Goal: Task Accomplishment & Management: Complete application form

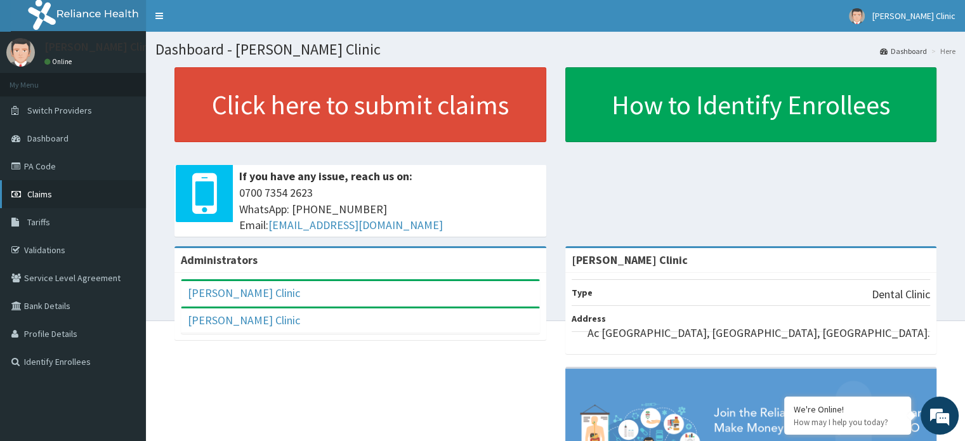
click at [32, 192] on span "Claims" at bounding box center [39, 193] width 25 height 11
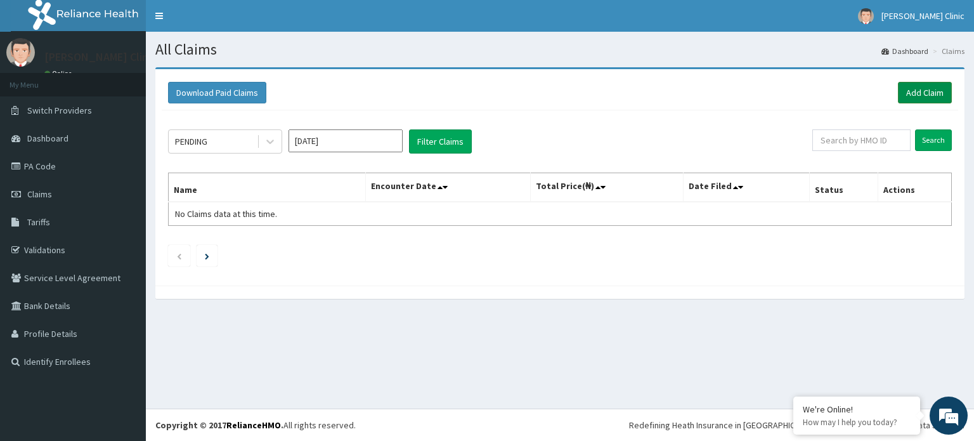
click at [920, 91] on link "Add Claim" at bounding box center [925, 93] width 54 height 22
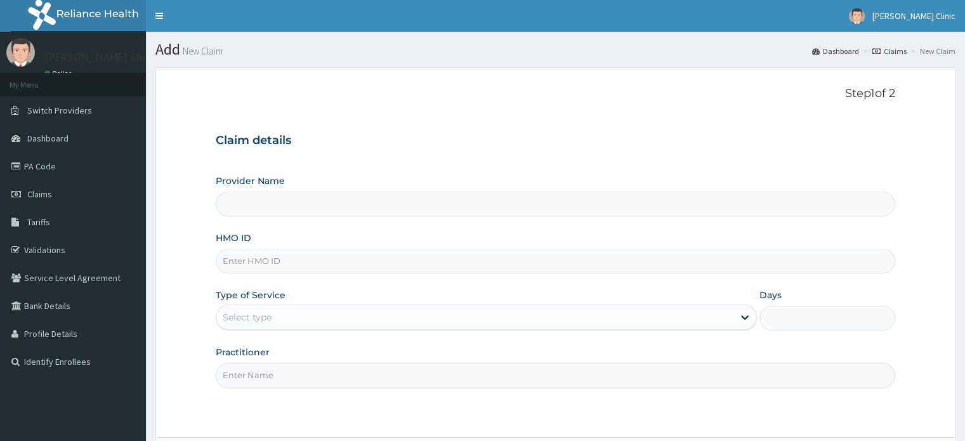
type input "[PERSON_NAME] Clinic"
click at [242, 265] on input "HMO ID" at bounding box center [555, 261] width 679 height 25
click at [237, 266] on input "HMO ID" at bounding box center [555, 261] width 679 height 25
click at [263, 259] on input "HMO ID" at bounding box center [555, 261] width 679 height 25
paste input "SEK/10024/A"
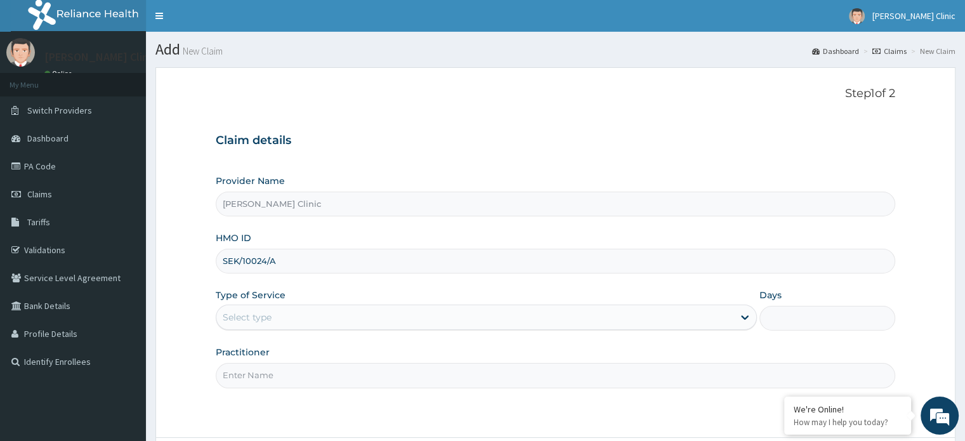
type input "SEK/10024/A"
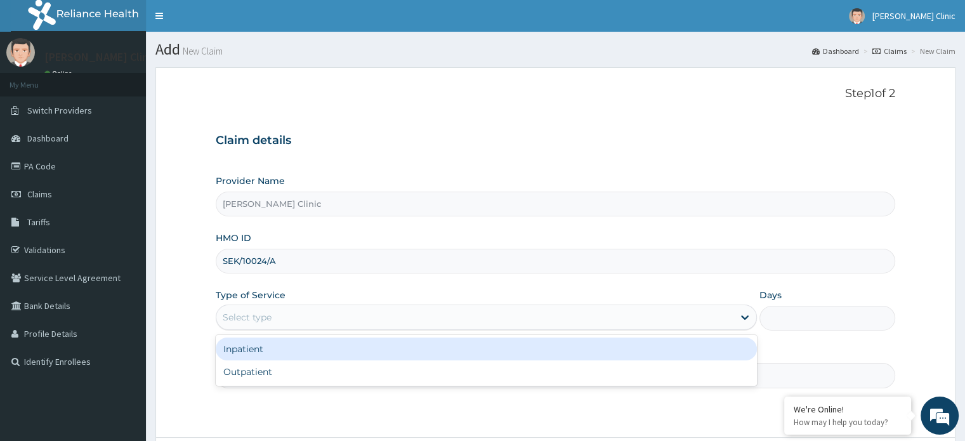
click at [261, 322] on div "Select type" at bounding box center [247, 317] width 49 height 13
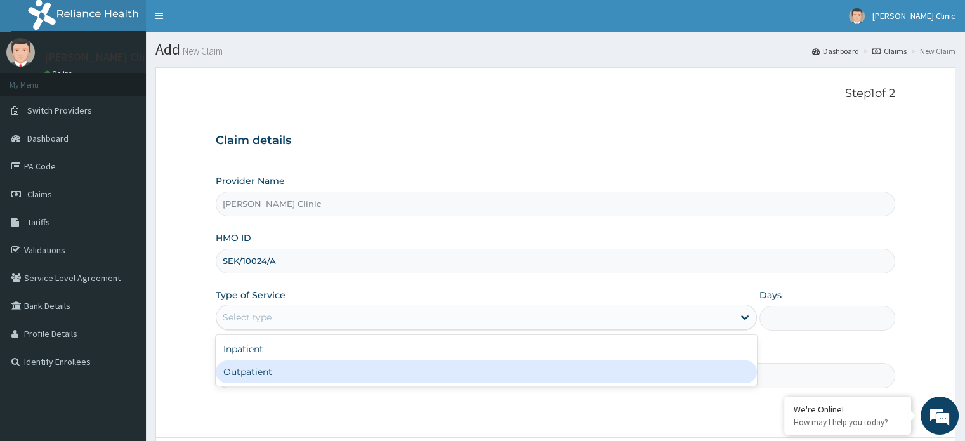
click at [242, 369] on div "Outpatient" at bounding box center [486, 371] width 541 height 23
type input "1"
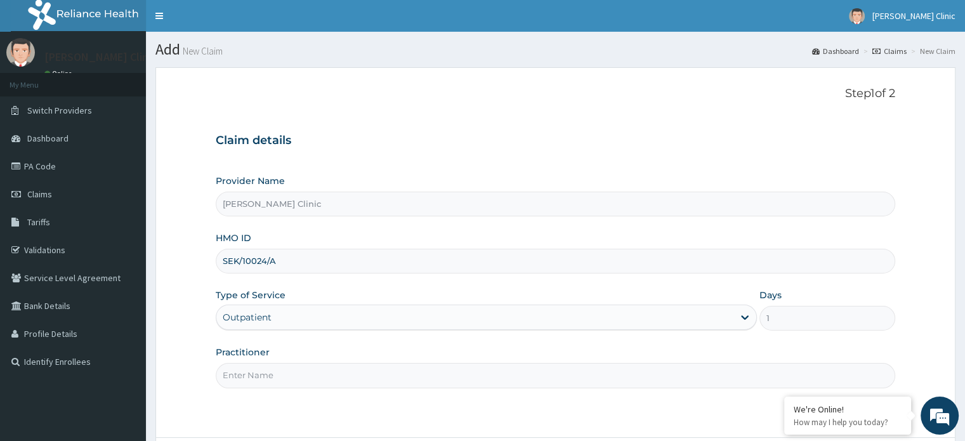
click at [296, 377] on input "Practitioner" at bounding box center [555, 375] width 679 height 25
click at [323, 203] on input "[PERSON_NAME] Clinic" at bounding box center [555, 204] width 679 height 25
click at [238, 377] on input "Practitioner" at bounding box center [555, 375] width 679 height 25
click at [232, 376] on input "Practitioner" at bounding box center [555, 375] width 679 height 25
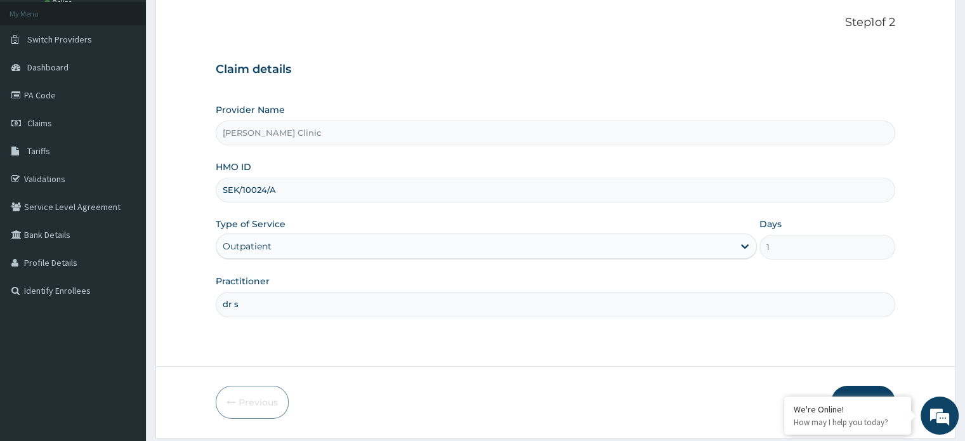
scroll to position [109, 0]
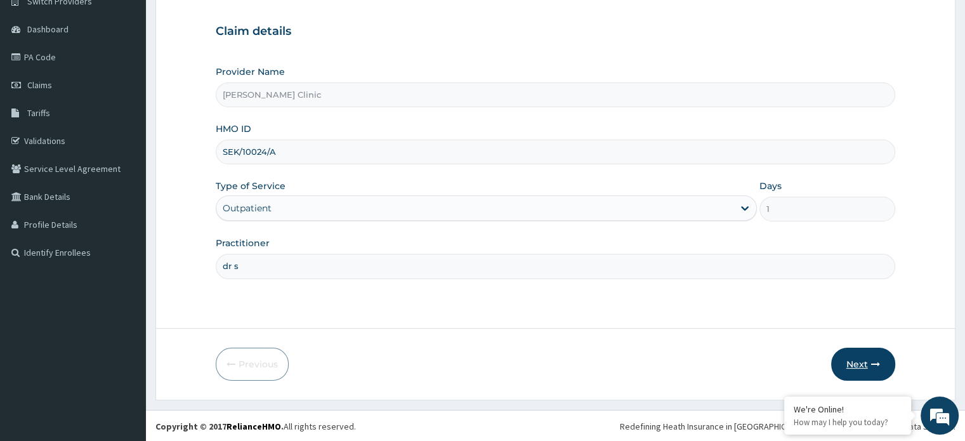
type input "dr s"
click at [842, 357] on button "Next" at bounding box center [863, 364] width 64 height 33
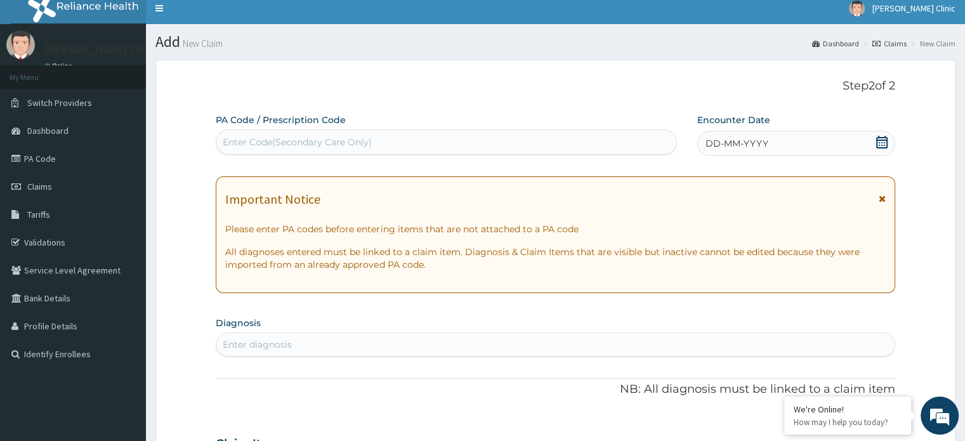
scroll to position [0, 0]
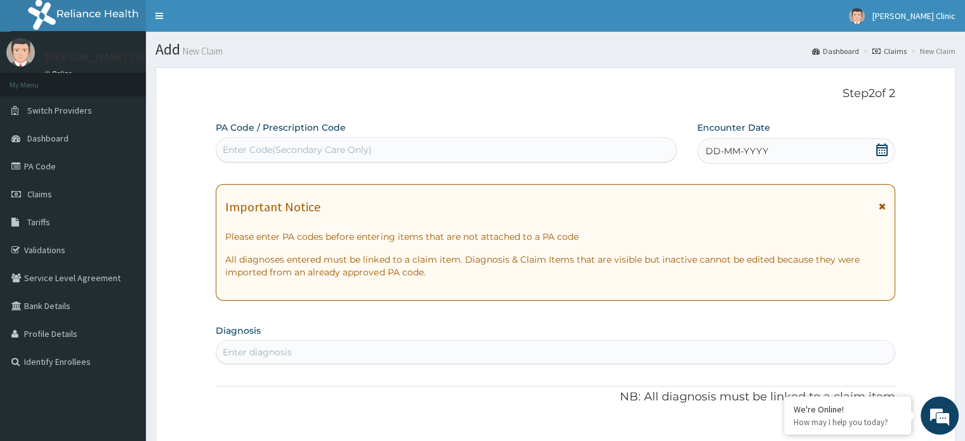
click at [398, 140] on div "Enter Code(Secondary Care Only)" at bounding box center [446, 150] width 460 height 20
drag, startPoint x: 252, startPoint y: 152, endPoint x: 240, endPoint y: 144, distance: 14.3
click at [240, 144] on div "Enter Code(Secondary Care Only)" at bounding box center [297, 149] width 149 height 13
drag, startPoint x: 240, startPoint y: 144, endPoint x: 367, endPoint y: 75, distance: 144.2
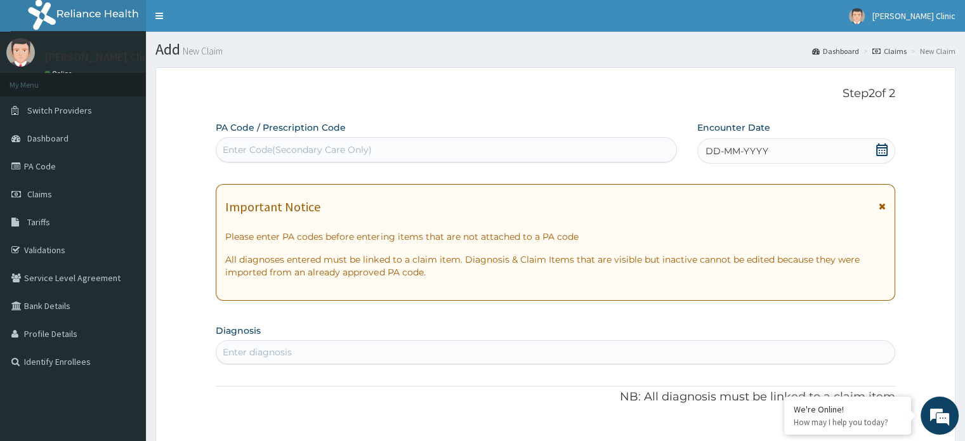
click at [332, 151] on div "Enter Code(Secondary Care Only)" at bounding box center [297, 149] width 149 height 13
drag, startPoint x: 332, startPoint y: 151, endPoint x: 263, endPoint y: 154, distance: 68.6
click at [263, 154] on div "Enter Code(Secondary Care Only)" at bounding box center [297, 149] width 149 height 13
click at [297, 150] on div "Enter Code(Secondary Care Only)" at bounding box center [297, 149] width 149 height 13
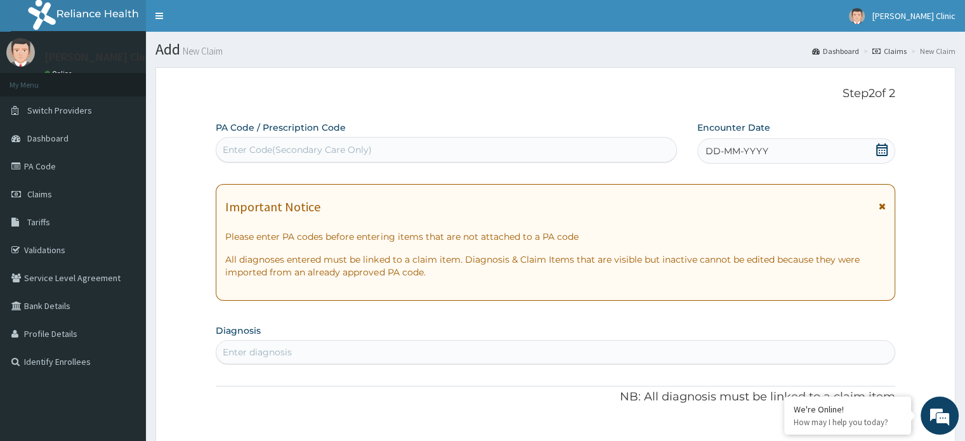
click at [238, 152] on div "Enter Code(Secondary Care Only)" at bounding box center [297, 149] width 149 height 13
drag, startPoint x: 238, startPoint y: 152, endPoint x: 233, endPoint y: 143, distance: 9.7
click at [233, 143] on div "Enter Code(Secondary Care Only)" at bounding box center [446, 150] width 460 height 20
click at [283, 146] on div "Enter Code(Secondary Care Only)" at bounding box center [297, 149] width 149 height 13
drag, startPoint x: 283, startPoint y: 146, endPoint x: 241, endPoint y: 151, distance: 42.2
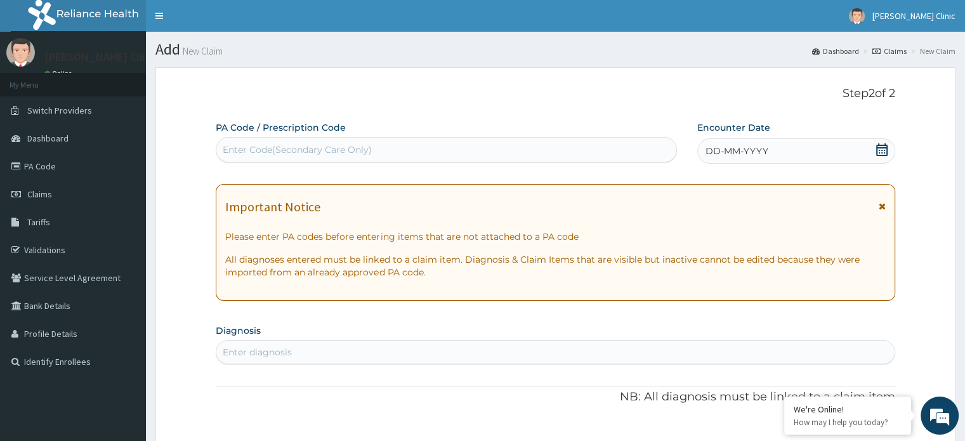
click at [241, 151] on div "Enter Code(Secondary Care Only)" at bounding box center [297, 149] width 149 height 13
type input "PA/B24587"
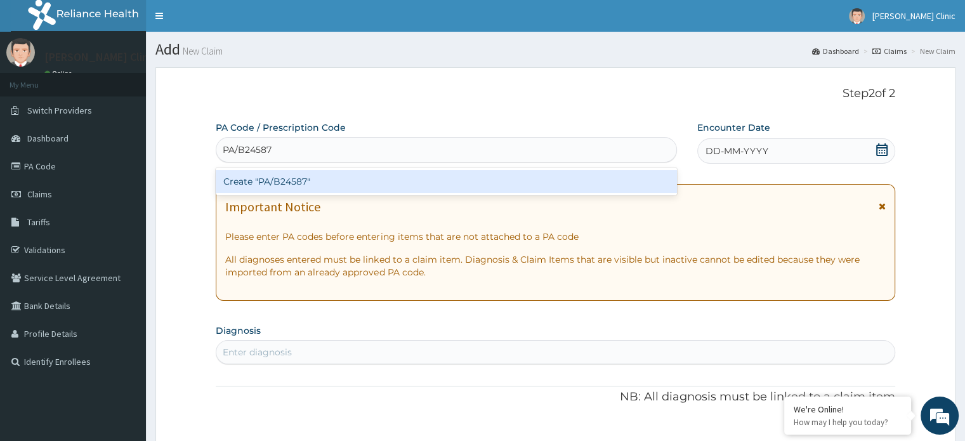
click at [294, 174] on div "Create "PA/B24587"" at bounding box center [446, 181] width 461 height 23
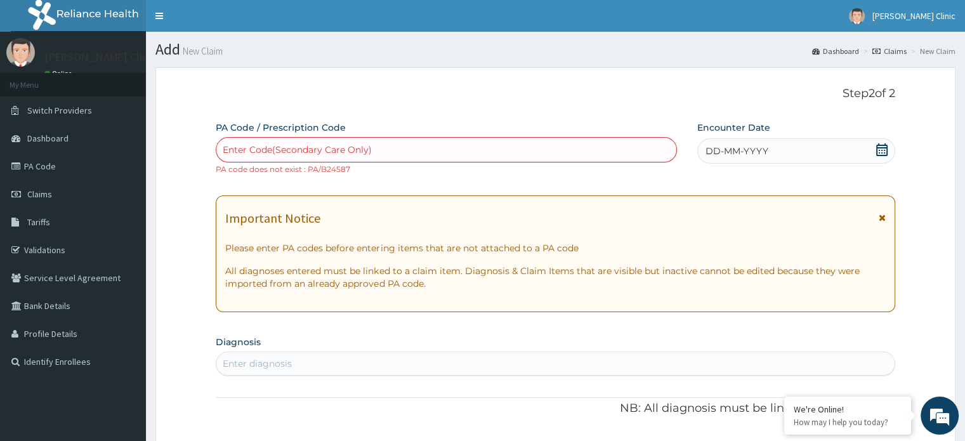
click at [273, 149] on div "Enter Code(Secondary Care Only)" at bounding box center [297, 149] width 149 height 13
drag, startPoint x: 273, startPoint y: 149, endPoint x: 235, endPoint y: 144, distance: 37.8
click at [235, 144] on div "Enter Code(Secondary Care Only)" at bounding box center [297, 149] width 149 height 13
type input "PA/B24578"
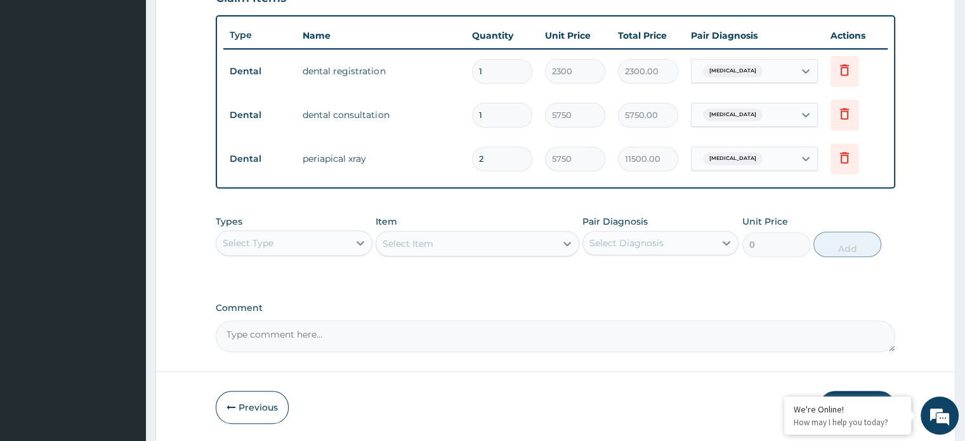
scroll to position [492, 0]
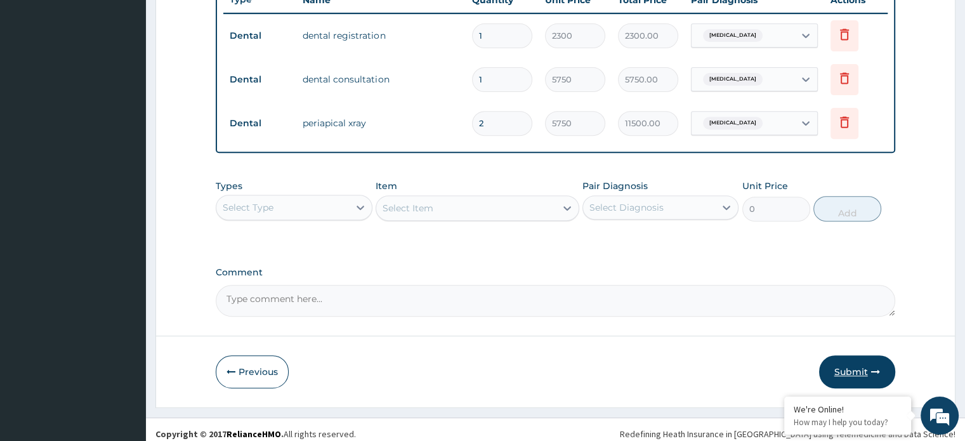
click at [852, 366] on button "Submit" at bounding box center [857, 371] width 76 height 33
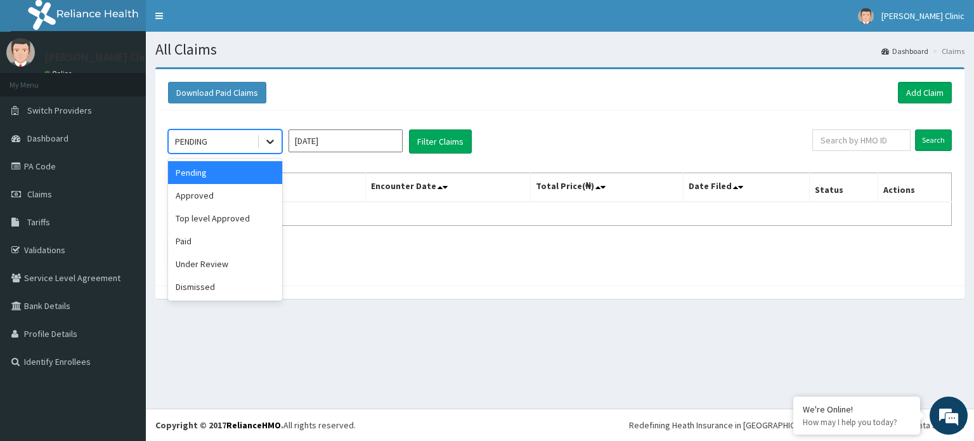
click at [271, 141] on icon at bounding box center [270, 141] width 13 height 13
click at [231, 161] on div "Pending" at bounding box center [225, 172] width 114 height 23
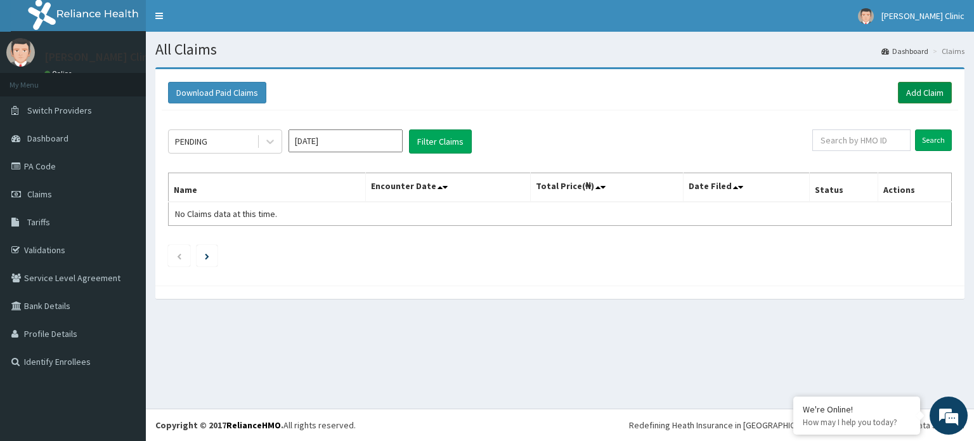
click at [925, 91] on link "Add Claim" at bounding box center [925, 93] width 54 height 22
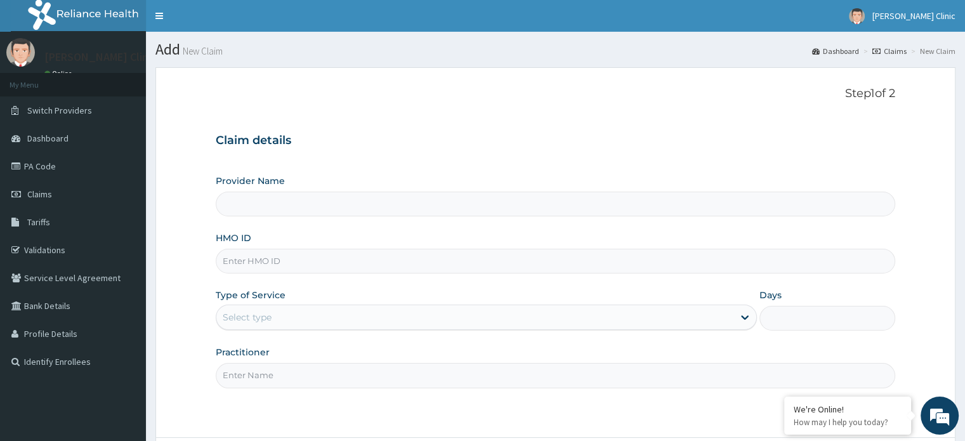
type input "[PERSON_NAME] Clinic"
click at [246, 266] on input "HMO ID" at bounding box center [555, 261] width 679 height 25
paste input "SEK/10024/A"
type input "SEK/10024/A"
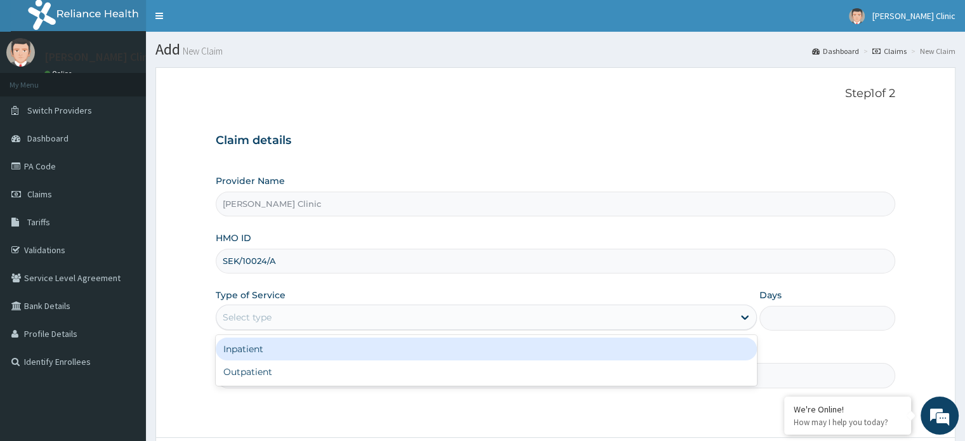
click at [247, 317] on div "Select type" at bounding box center [247, 317] width 49 height 13
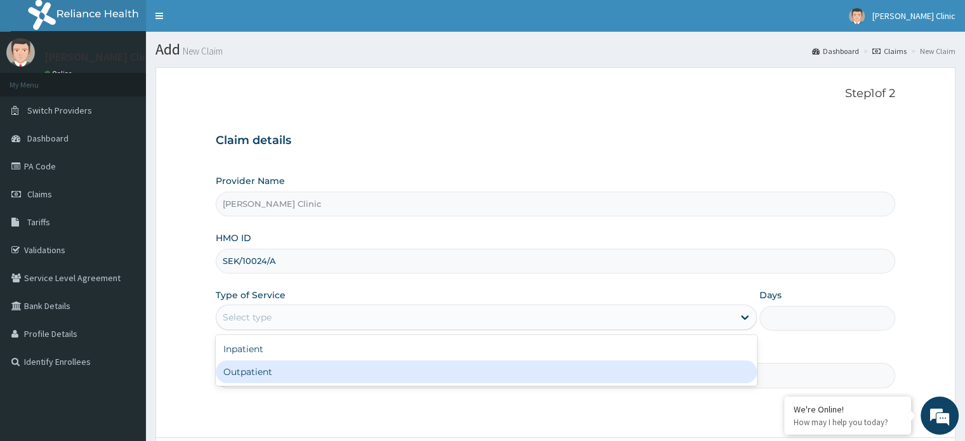
click at [254, 367] on div "Outpatient" at bounding box center [486, 371] width 541 height 23
type input "1"
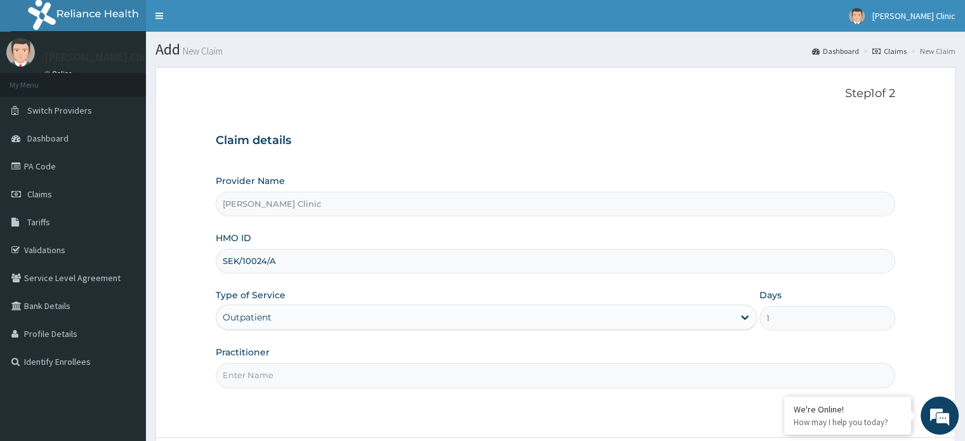
click at [266, 371] on input "Practitioner" at bounding box center [555, 375] width 679 height 25
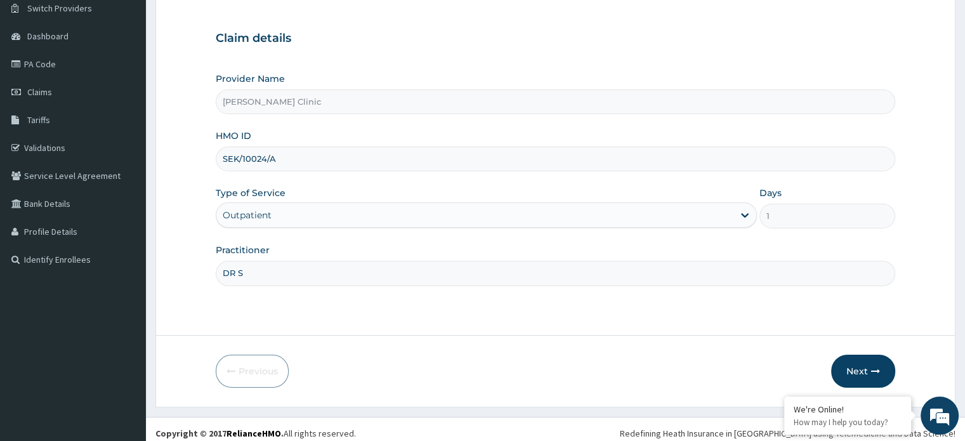
scroll to position [109, 0]
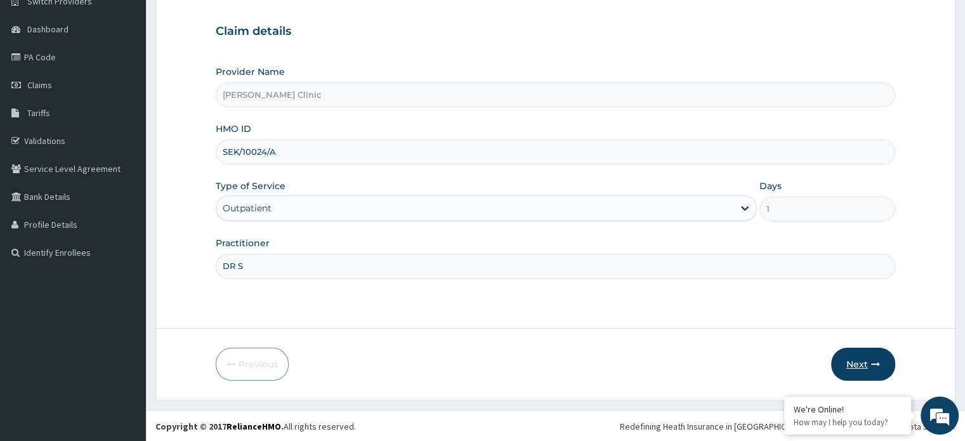
type input "DR S"
click at [858, 365] on button "Next" at bounding box center [863, 364] width 64 height 33
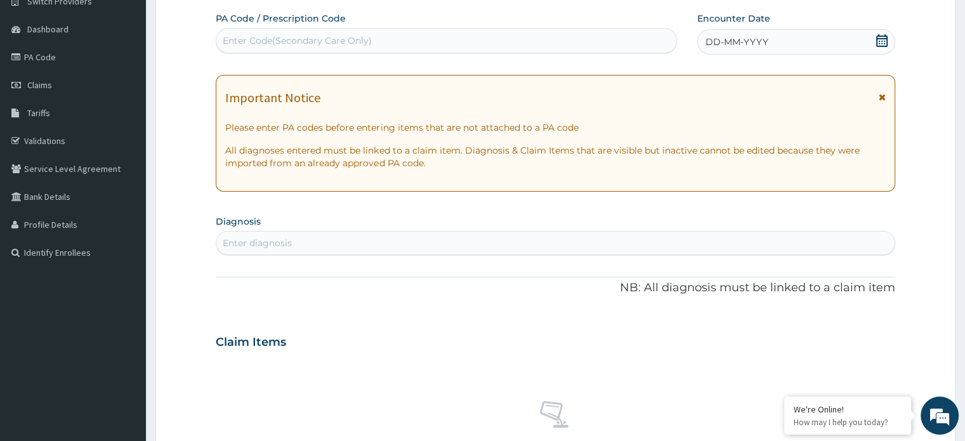
click at [238, 36] on div "Enter Code(Secondary Care Only)" at bounding box center [297, 40] width 149 height 13
type input "PA/B24578"
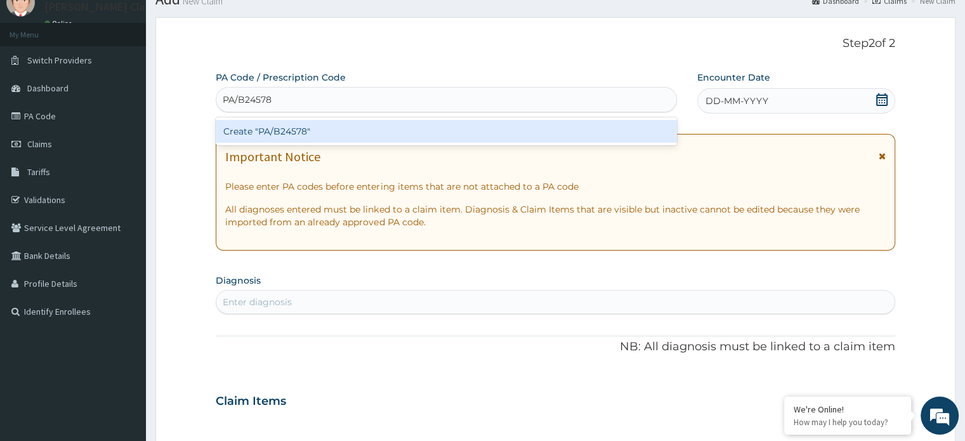
scroll to position [47, 0]
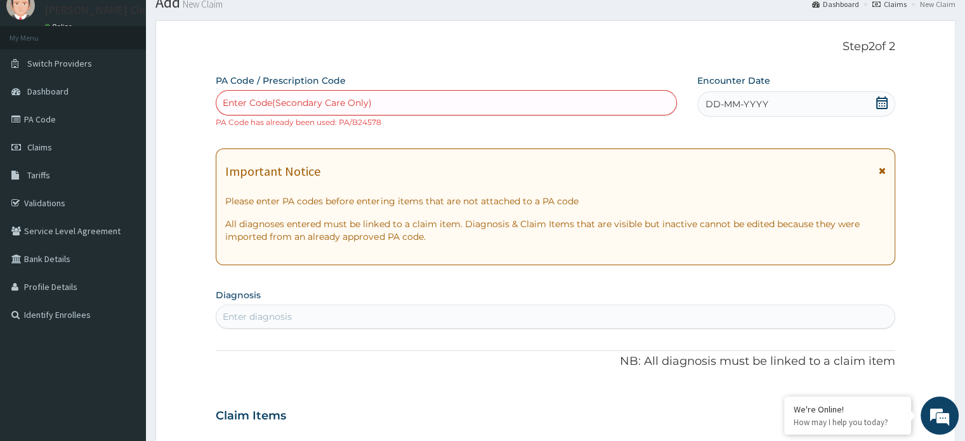
click at [277, 102] on div "Enter Code(Secondary Care Only)" at bounding box center [297, 102] width 149 height 13
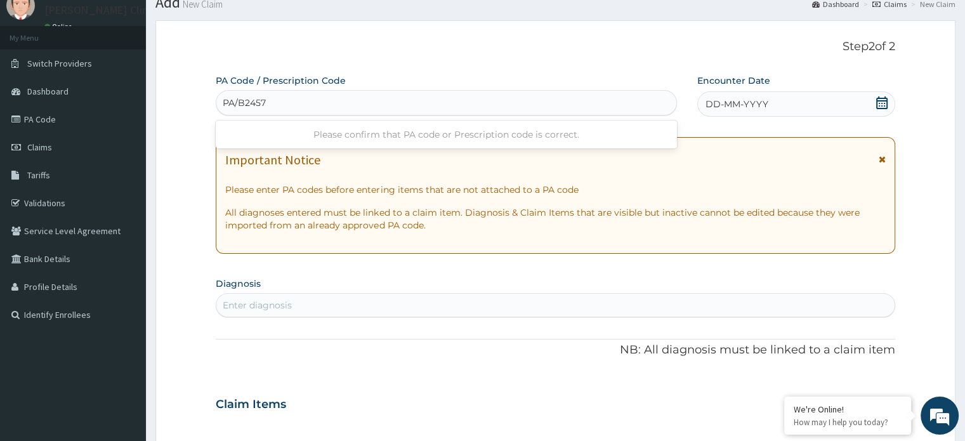
type input "PA/B24578"
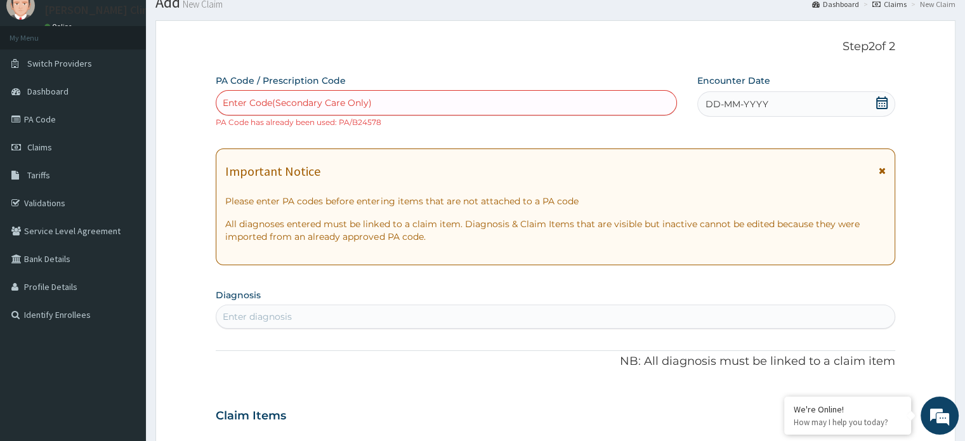
scroll to position [0, 0]
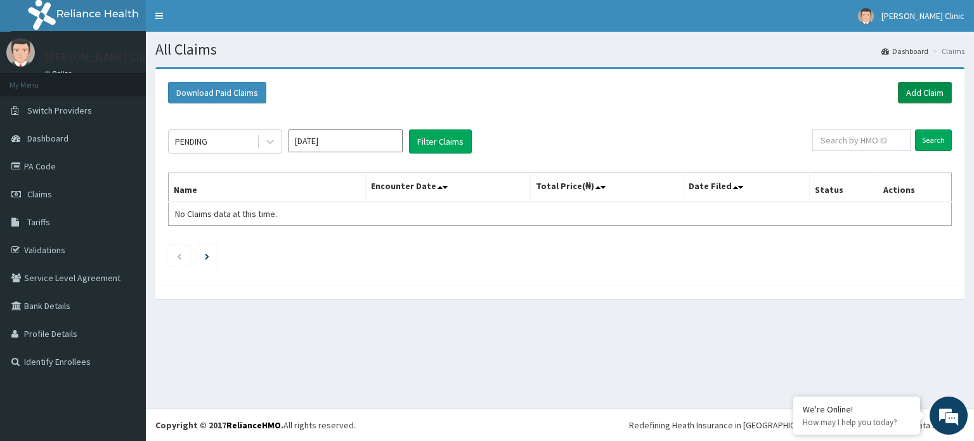
click at [921, 90] on link "Add Claim" at bounding box center [925, 93] width 54 height 22
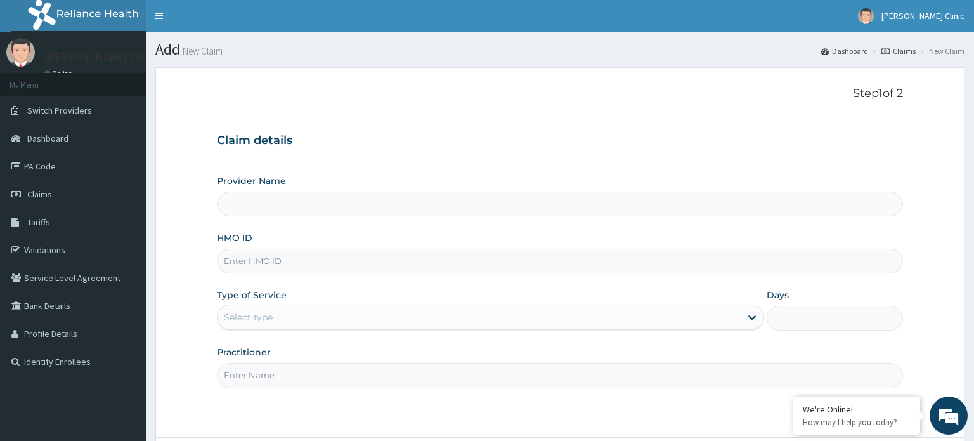
type input "[PERSON_NAME] Clinic"
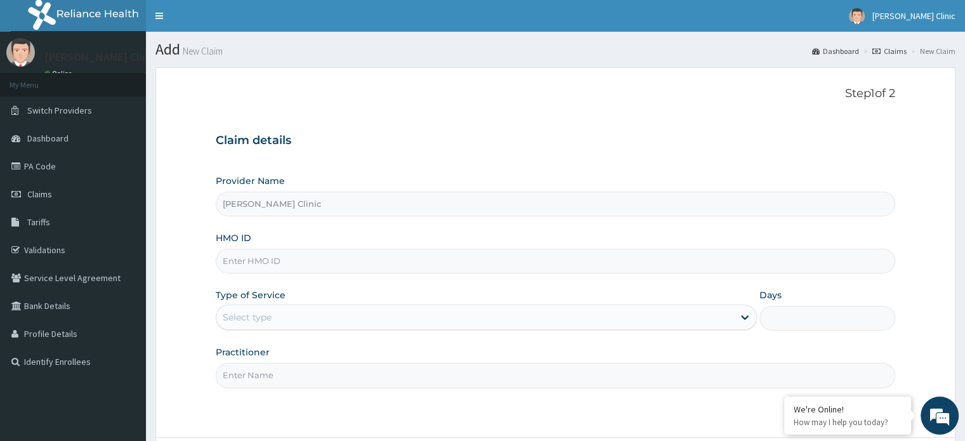
click at [239, 262] on input "HMO ID" at bounding box center [555, 261] width 679 height 25
paste input "ACX/10050/B"
type input "ACX/10050/B"
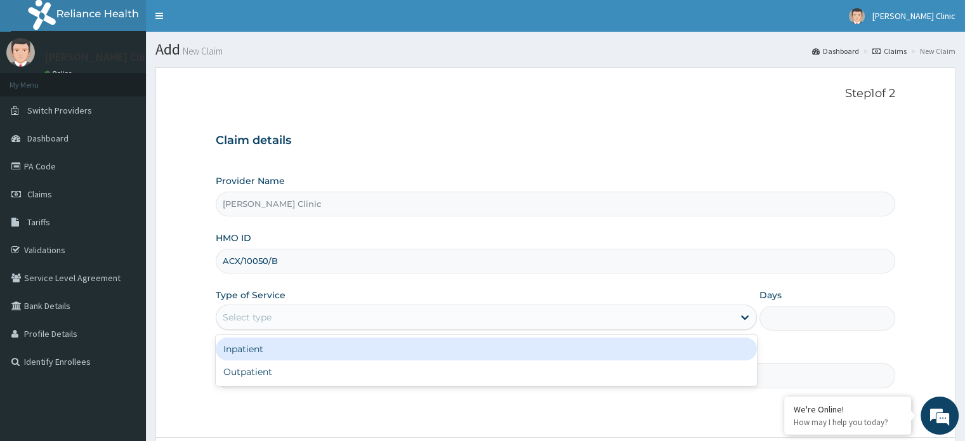
click at [255, 313] on div "Select type" at bounding box center [247, 317] width 49 height 13
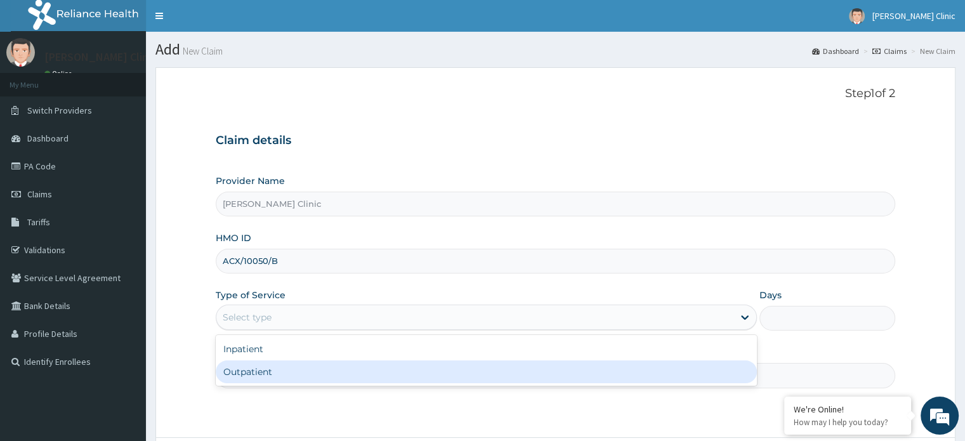
click at [398, 377] on div "Outpatient" at bounding box center [486, 371] width 541 height 23
type input "1"
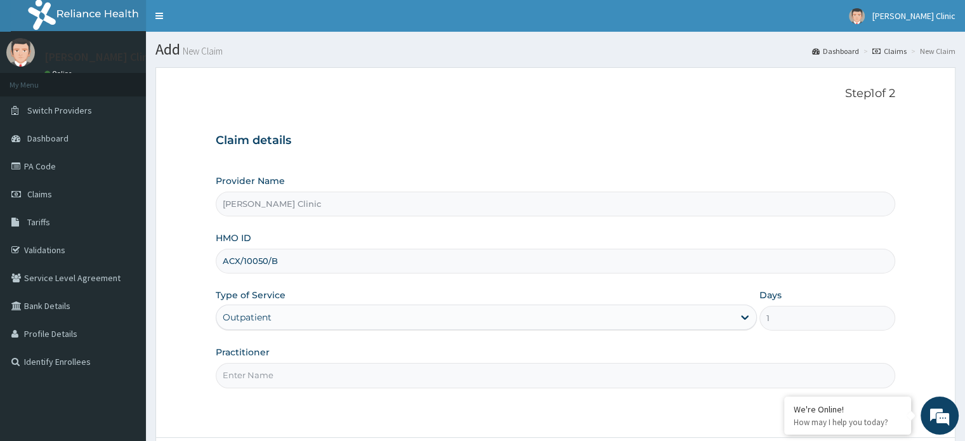
click at [374, 372] on input "Practitioner" at bounding box center [555, 375] width 679 height 25
type input "DR S"
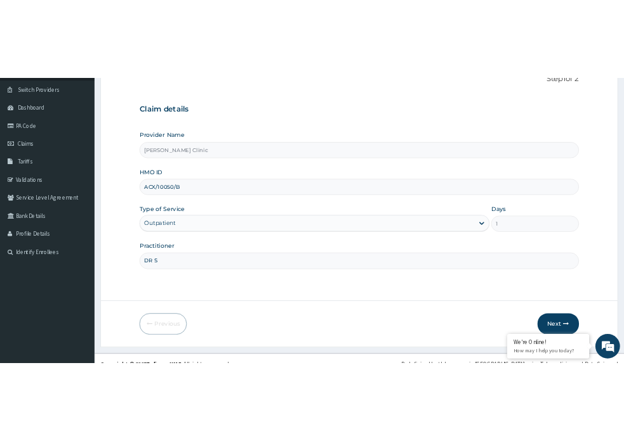
scroll to position [109, 0]
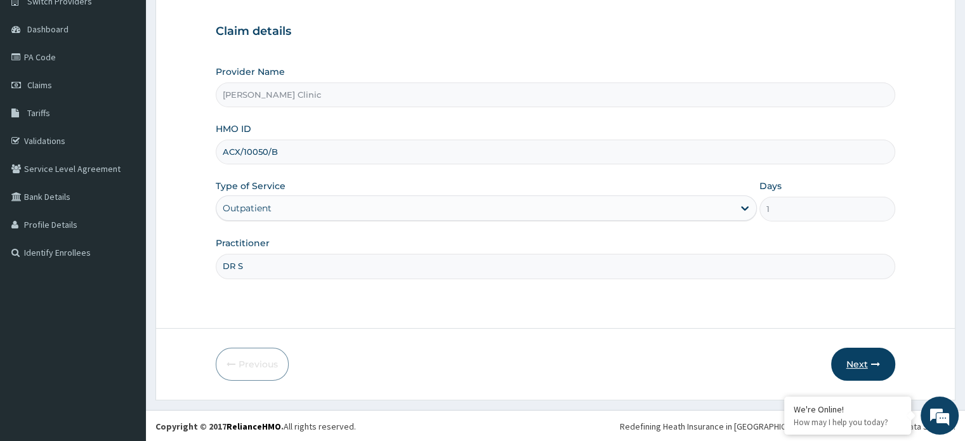
click at [863, 363] on button "Next" at bounding box center [863, 364] width 64 height 33
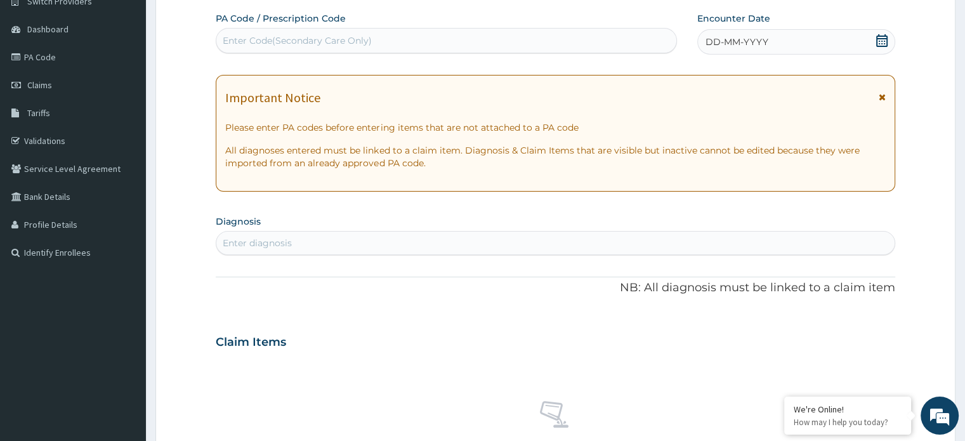
click at [261, 40] on div "Enter Code(Secondary Care Only)" at bounding box center [297, 40] width 149 height 13
click at [256, 31] on div "Enter Code(Secondary Care Only)" at bounding box center [446, 40] width 460 height 20
drag, startPoint x: 256, startPoint y: 31, endPoint x: 243, endPoint y: 38, distance: 15.0
click at [243, 38] on div "Enter Code(Secondary Care Only)" at bounding box center [297, 40] width 149 height 13
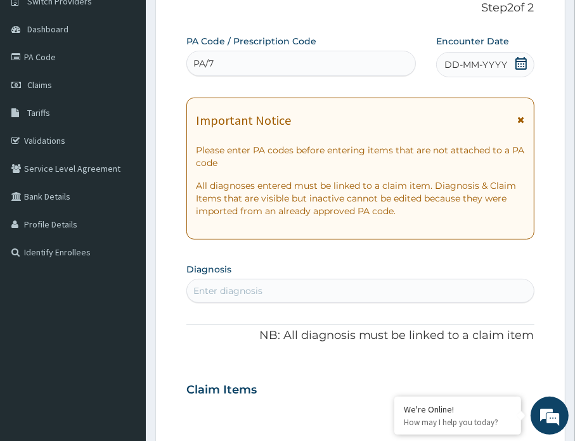
type input "PA/7"
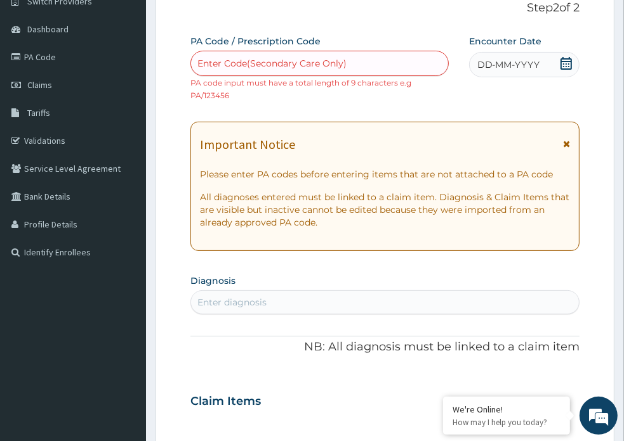
click at [225, 57] on div "Enter Code(Secondary Care Only)" at bounding box center [271, 63] width 149 height 13
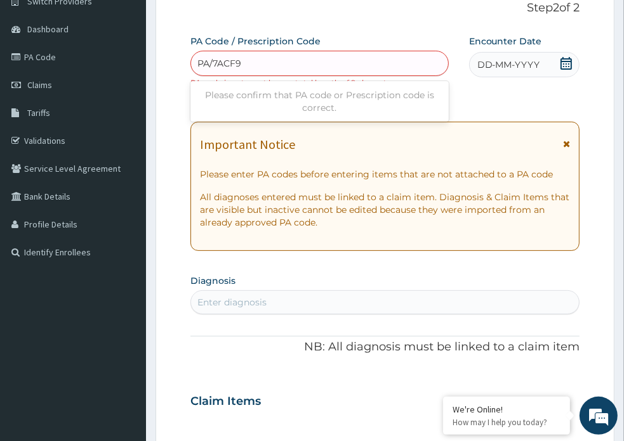
type input "PA/7ACF90"
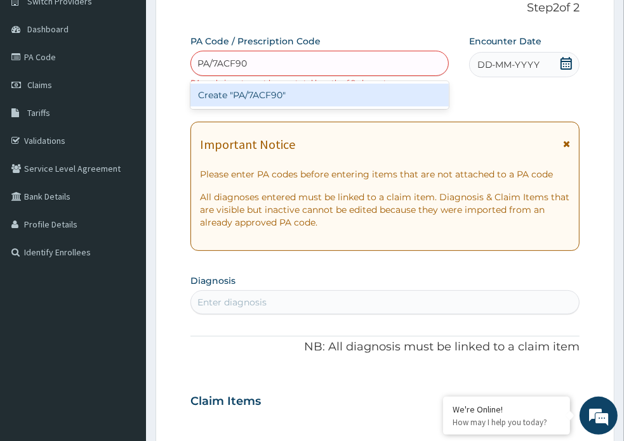
click at [254, 84] on div "Create "PA/7ACF90"" at bounding box center [319, 95] width 258 height 23
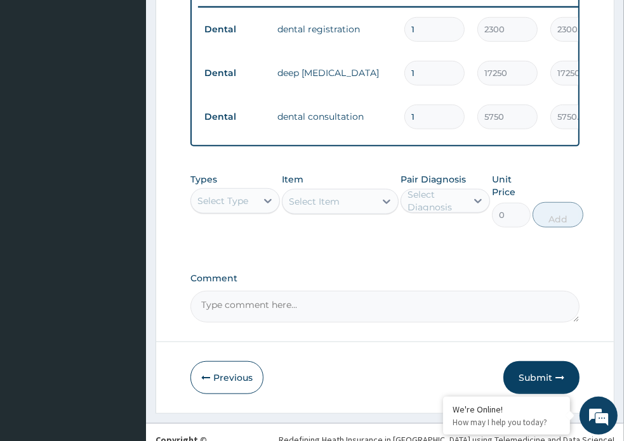
scroll to position [545, 0]
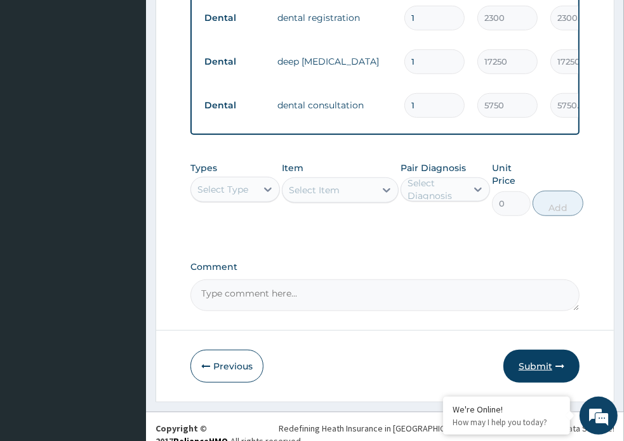
click at [537, 353] on button "Submit" at bounding box center [541, 366] width 76 height 33
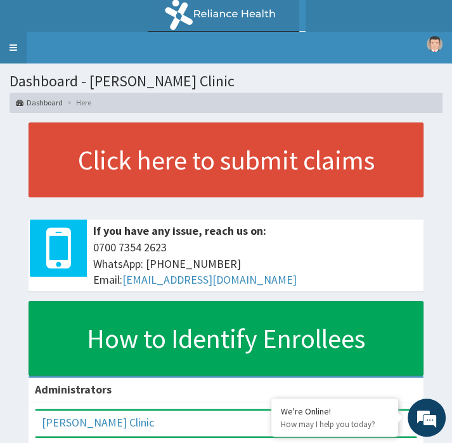
click at [15, 49] on link "Toggle navigation" at bounding box center [13, 48] width 27 height 32
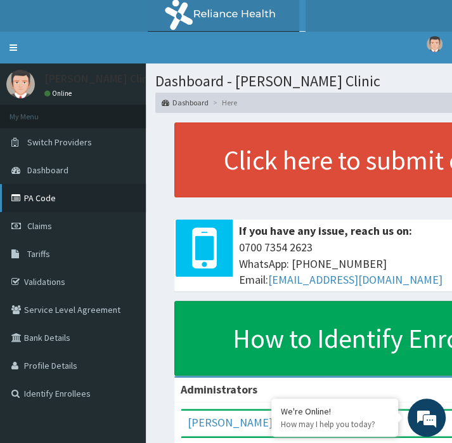
click at [34, 197] on link "PA Code" at bounding box center [73, 198] width 146 height 28
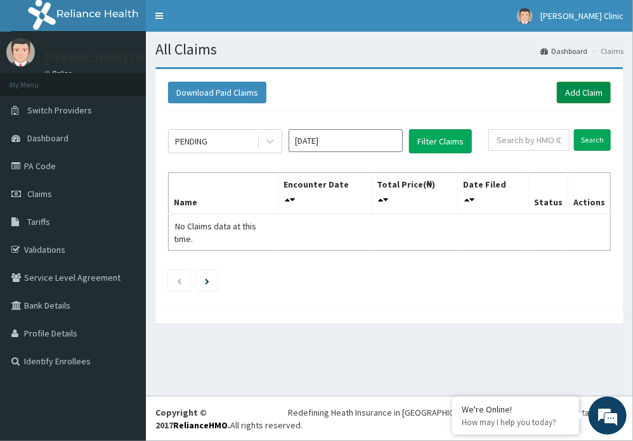
click at [580, 83] on link "Add Claim" at bounding box center [584, 93] width 54 height 22
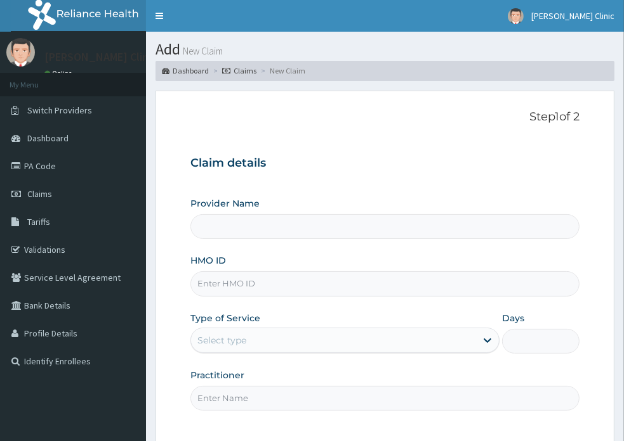
type input "[PERSON_NAME] Clinic"
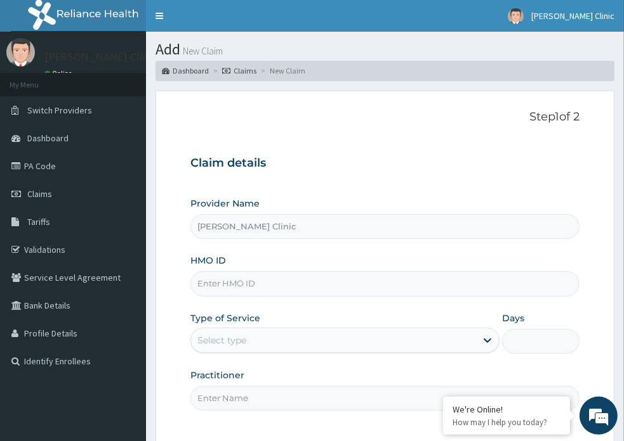
paste input "OHT/11597/A"
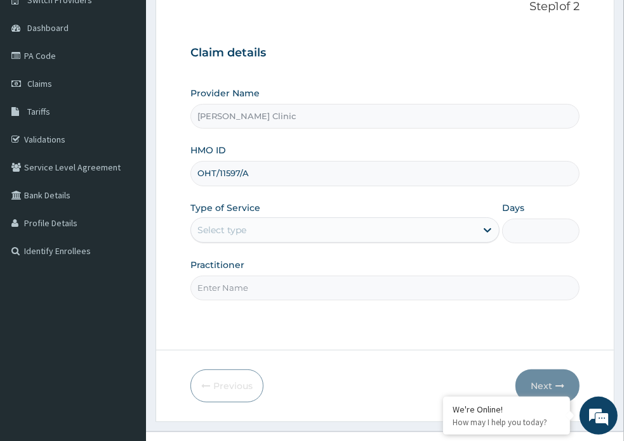
scroll to position [115, 0]
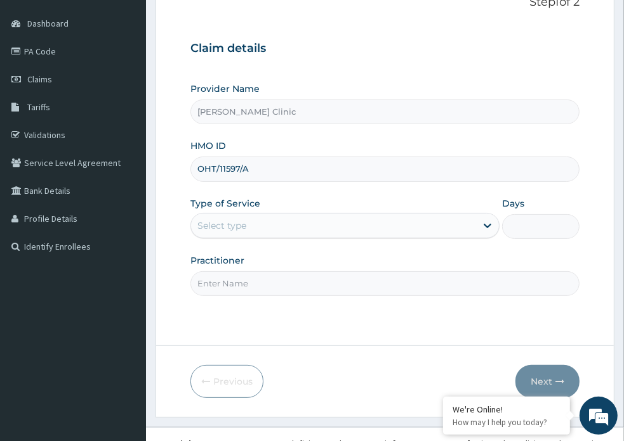
type input "OHT/11597/A"
click at [243, 271] on input "Practitioner" at bounding box center [384, 283] width 389 height 25
type input "DR S"
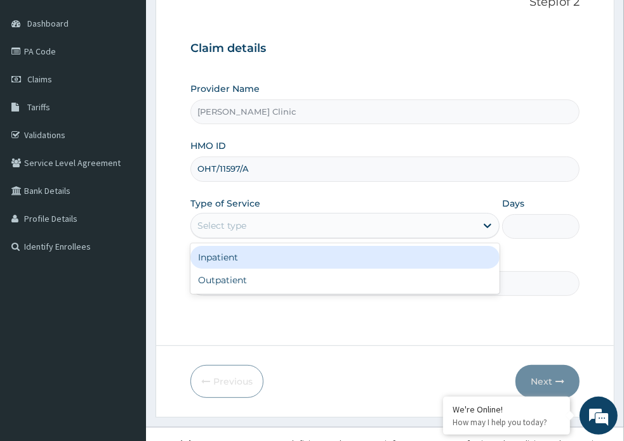
click at [276, 216] on div "Select type" at bounding box center [333, 226] width 285 height 20
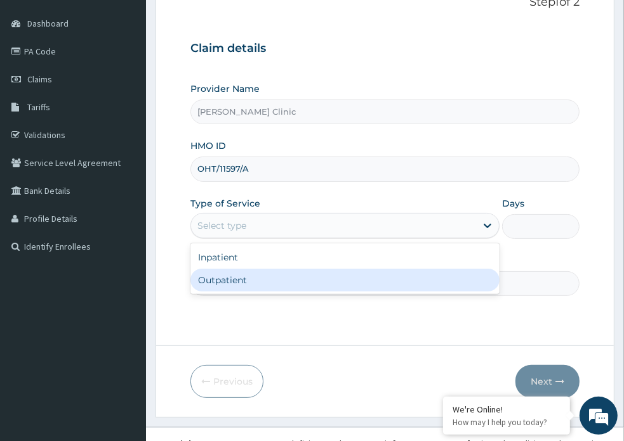
click at [263, 269] on div "Outpatient" at bounding box center [344, 280] width 309 height 23
type input "1"
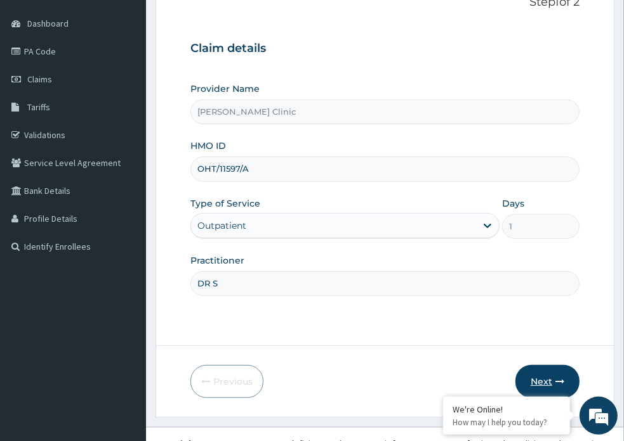
click at [544, 365] on button "Next" at bounding box center [547, 381] width 64 height 33
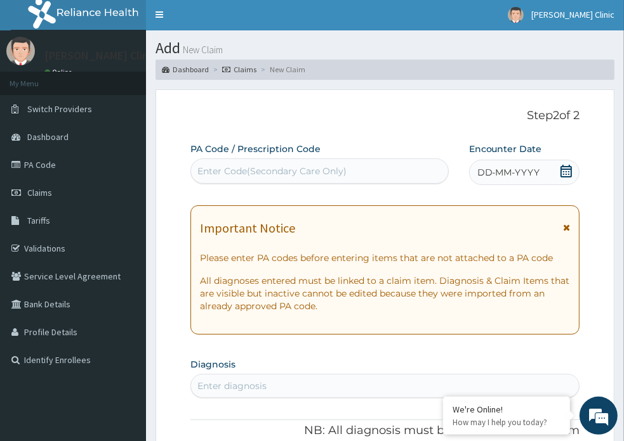
scroll to position [0, 0]
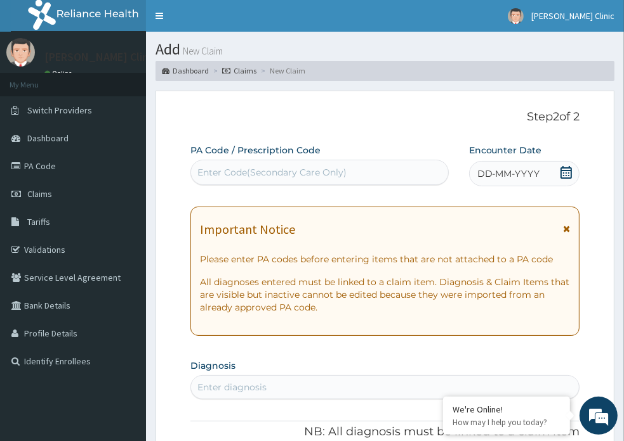
click at [233, 166] on div "Enter Code(Secondary Care Only)" at bounding box center [271, 172] width 149 height 13
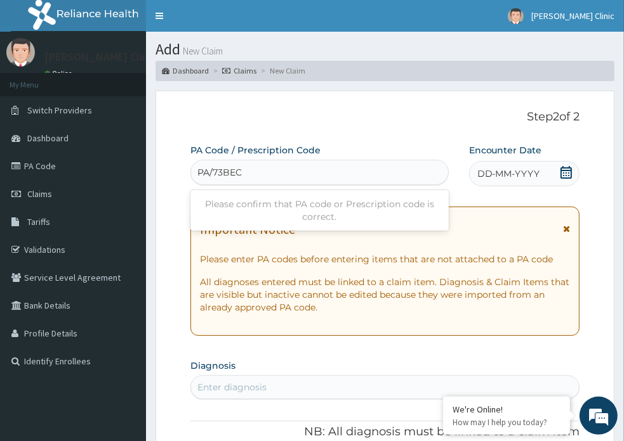
type input "PA/73BECA"
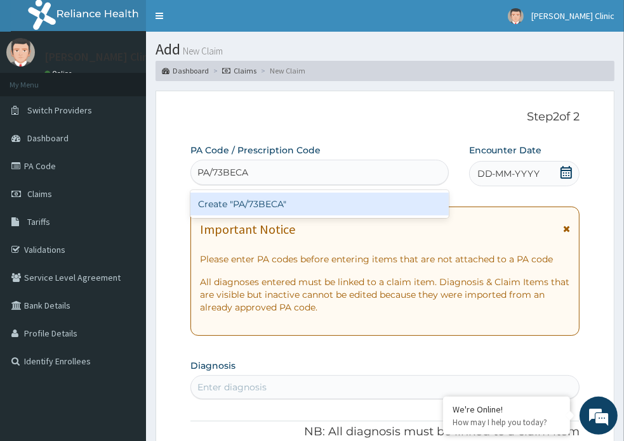
click at [244, 166] on input "PA/73BECA" at bounding box center [223, 172] width 52 height 13
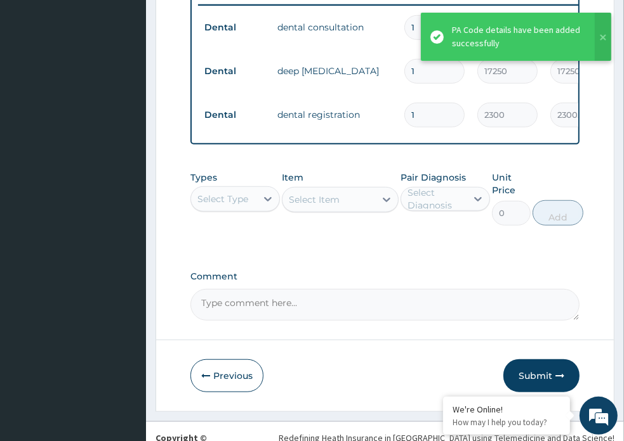
scroll to position [545, 0]
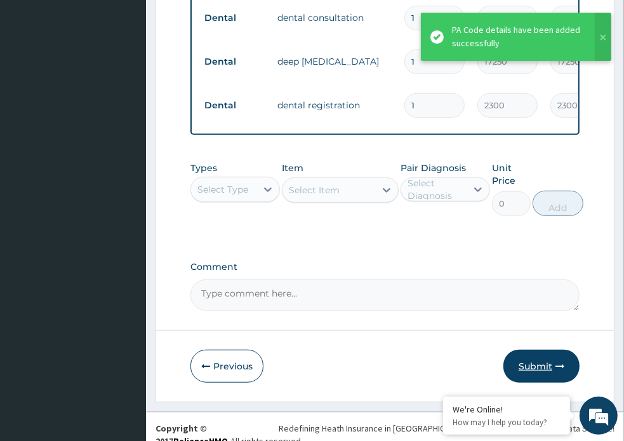
click at [538, 353] on button "Submit" at bounding box center [541, 366] width 76 height 33
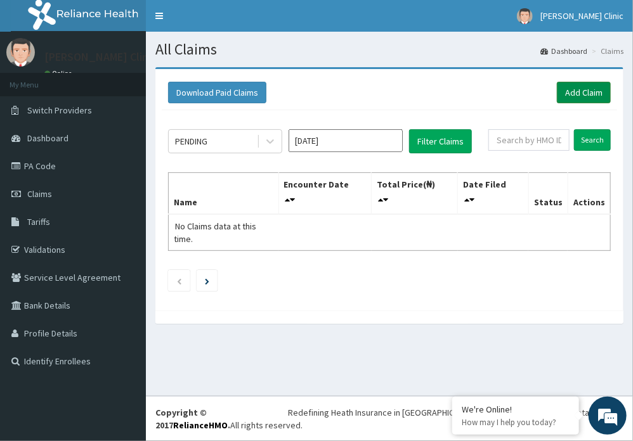
click at [582, 91] on link "Add Claim" at bounding box center [584, 93] width 54 height 22
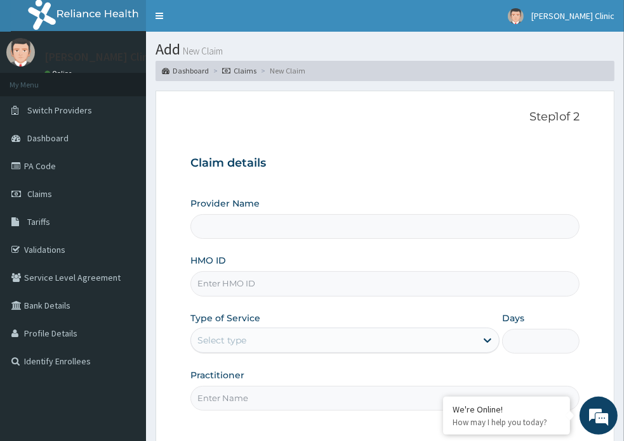
type input "[PERSON_NAME] Clinic"
click at [216, 271] on input "HMO ID" at bounding box center [384, 283] width 389 height 25
paste input "FBS/10051/A"
type input "FBS/10051/A"
click at [249, 330] on div "Select type" at bounding box center [333, 340] width 285 height 20
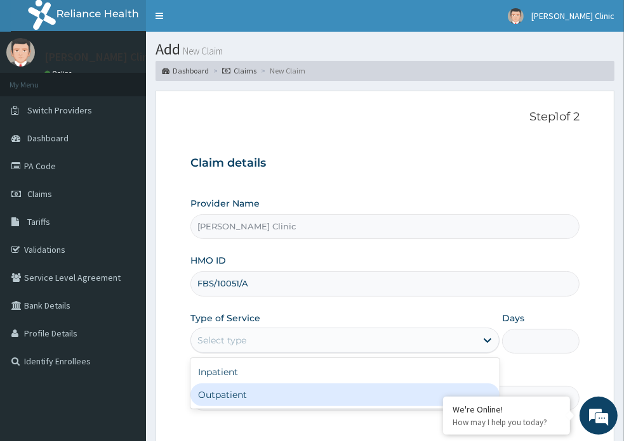
click at [211, 384] on div "Outpatient" at bounding box center [344, 395] width 309 height 23
type input "1"
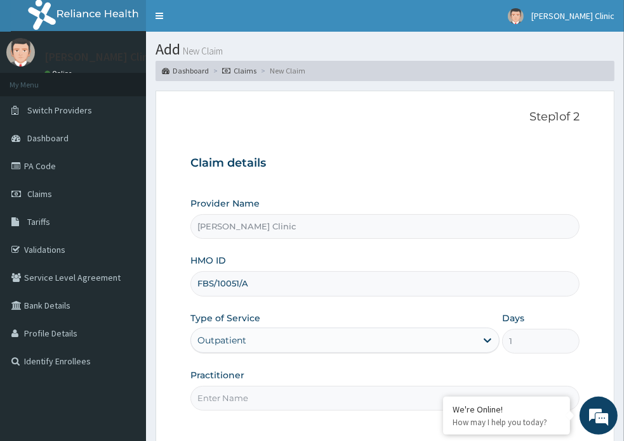
click at [230, 386] on input "Practitioner" at bounding box center [384, 398] width 389 height 25
type input "DR S"
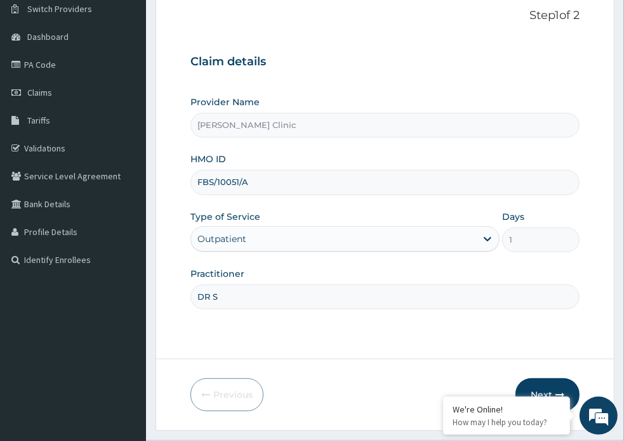
scroll to position [120, 0]
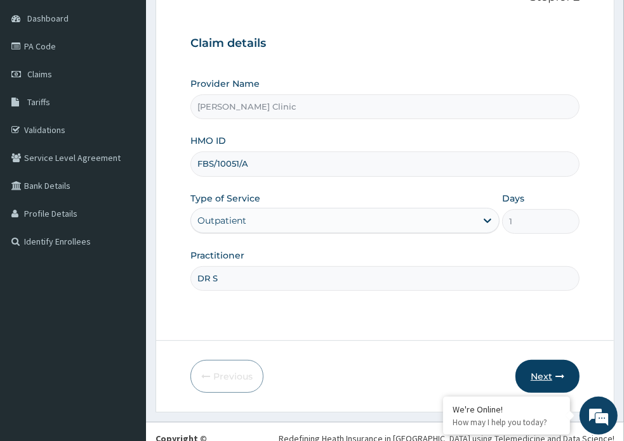
click at [553, 360] on button "Next" at bounding box center [547, 376] width 64 height 33
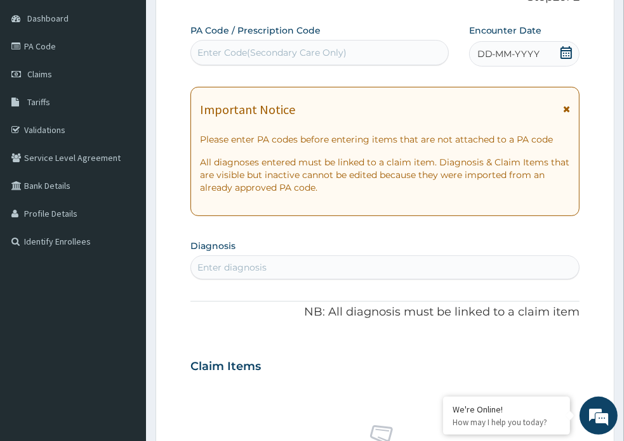
click at [325, 46] on div "Enter Code(Secondary Care Only)" at bounding box center [271, 52] width 149 height 13
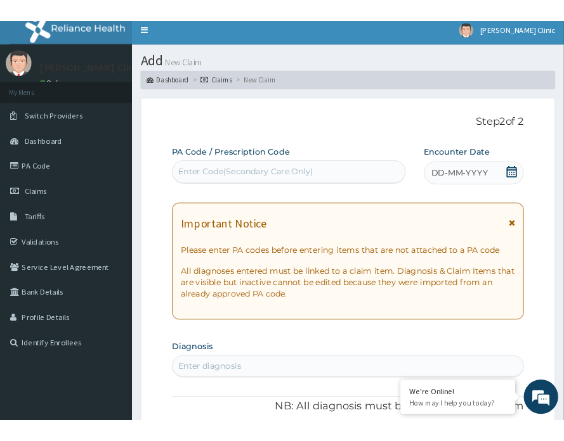
scroll to position [0, 0]
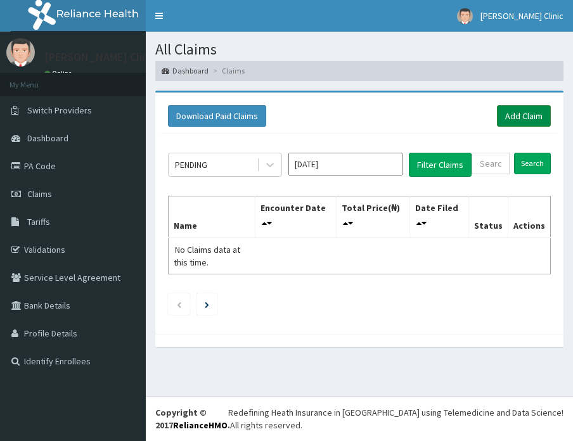
click at [521, 112] on link "Add Claim" at bounding box center [524, 116] width 54 height 22
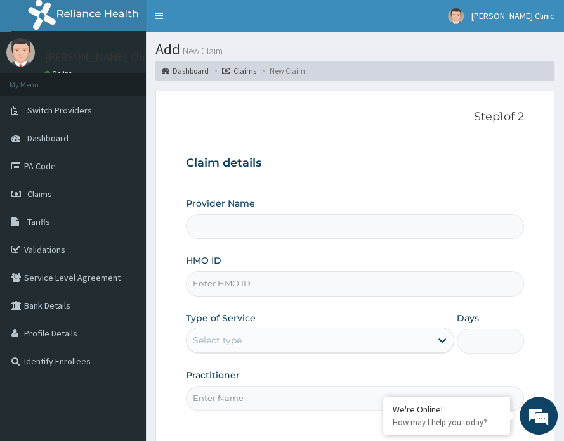
type input "[PERSON_NAME] Clinic"
click at [206, 285] on input "HMO ID" at bounding box center [355, 283] width 338 height 25
paste input "FBS/10051/A"
type input "FBS/10051/A"
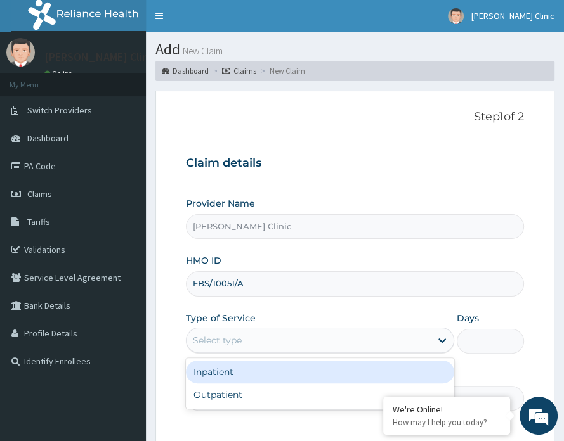
click at [208, 337] on div "Select type" at bounding box center [217, 340] width 49 height 13
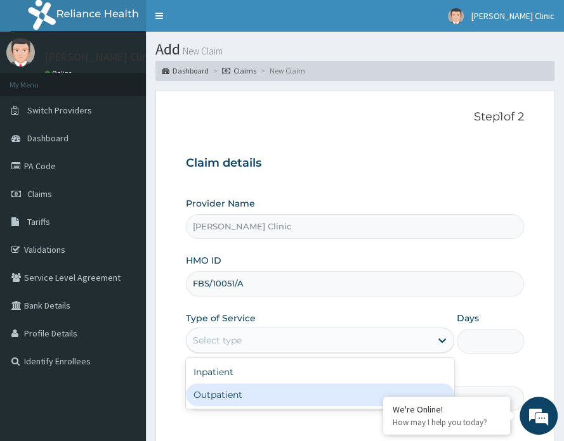
click at [211, 397] on div "Outpatient" at bounding box center [320, 395] width 268 height 23
type input "1"
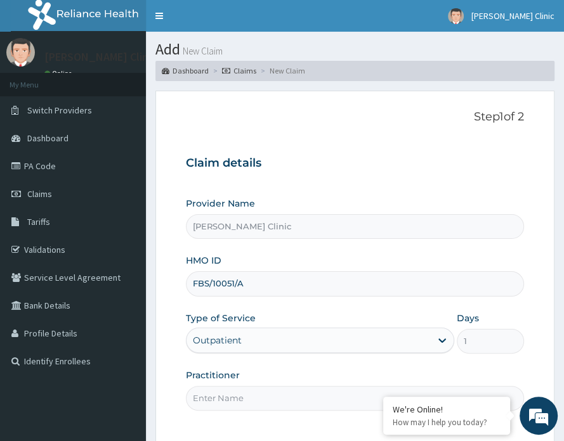
click at [211, 398] on input "Practitioner" at bounding box center [355, 398] width 338 height 25
type input "DR S"
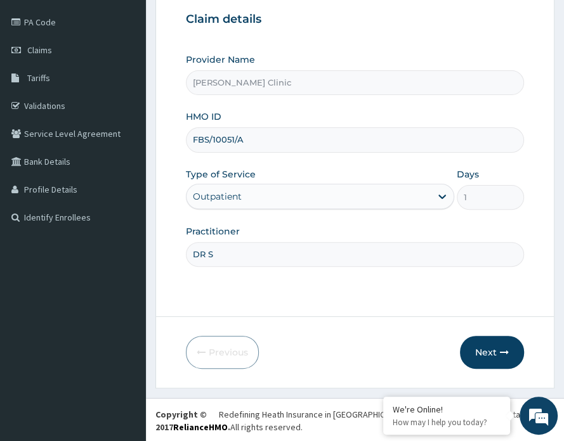
scroll to position [145, 0]
click at [492, 353] on button "Next" at bounding box center [492, 352] width 64 height 33
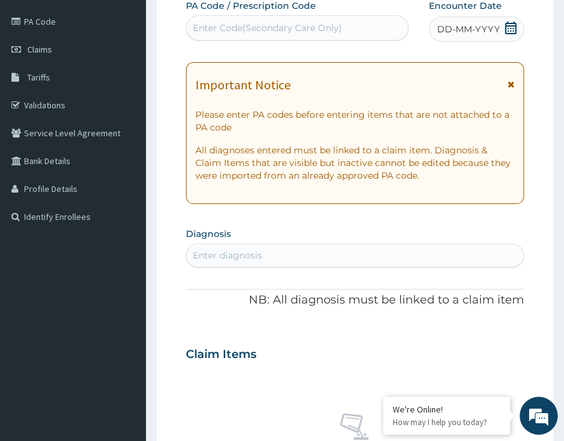
click at [264, 27] on div "Enter Code(Secondary Care Only)" at bounding box center [267, 28] width 149 height 13
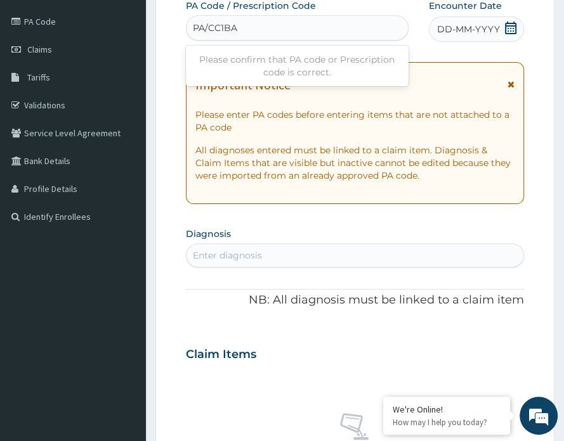
type input "PA/CC1BAE"
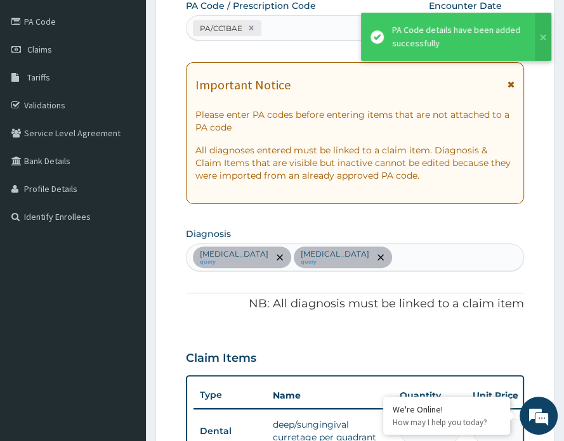
scroll to position [533, 0]
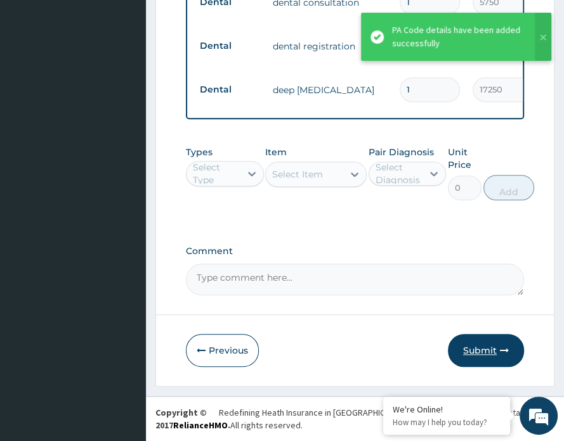
click at [480, 359] on button "Submit" at bounding box center [486, 350] width 76 height 33
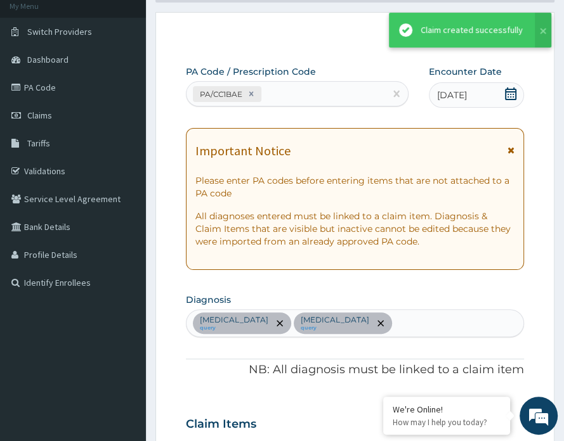
scroll to position [674, 0]
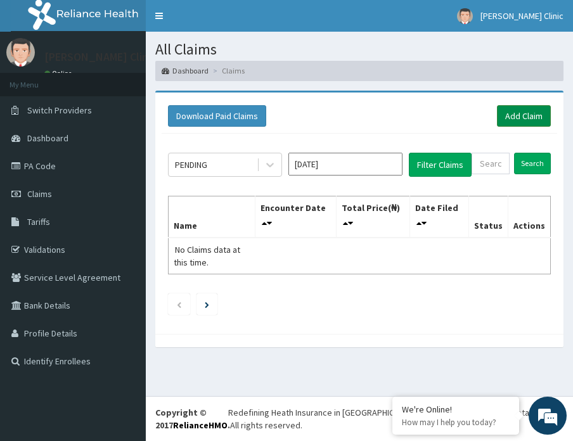
click at [522, 108] on link "Add Claim" at bounding box center [524, 116] width 54 height 22
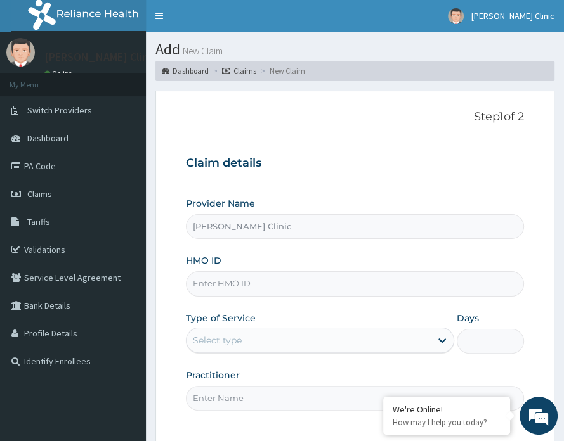
type input "[PERSON_NAME] Clinic"
click at [208, 286] on input "HMO ID" at bounding box center [355, 283] width 338 height 25
paste input "API/10162/A"
type input "API/10162/A"
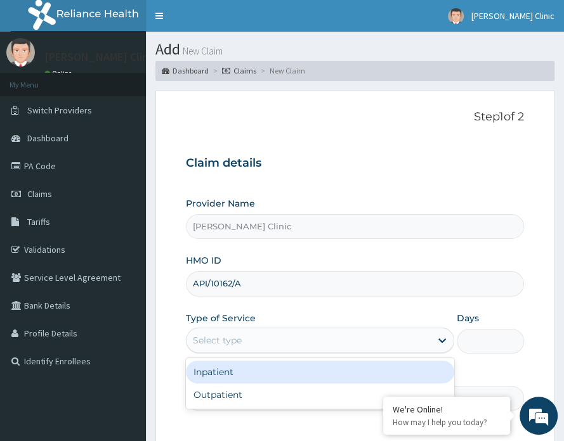
click at [282, 332] on div "Select type" at bounding box center [308, 340] width 244 height 20
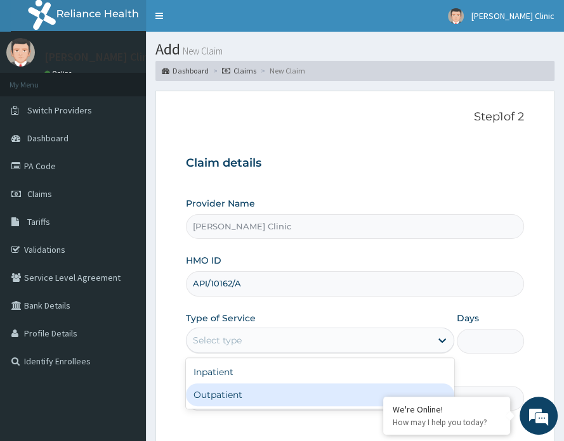
click at [244, 395] on div "Outpatient" at bounding box center [320, 395] width 268 height 23
type input "1"
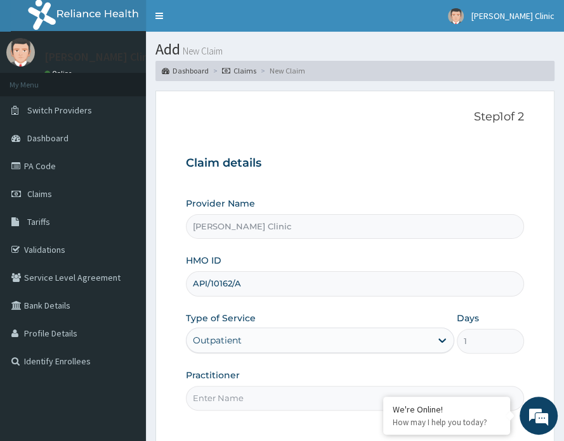
click at [244, 395] on input "Practitioner" at bounding box center [355, 398] width 338 height 25
type input "DR S"
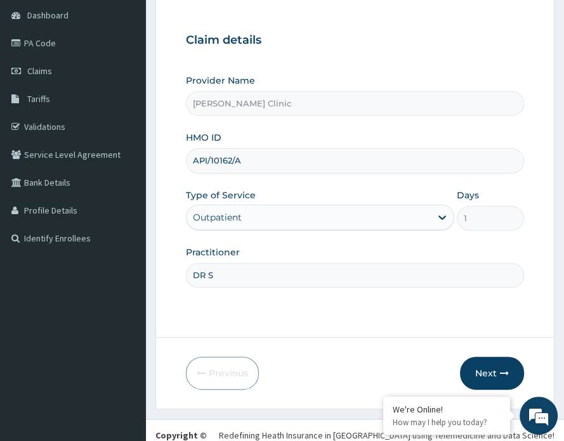
scroll to position [145, 0]
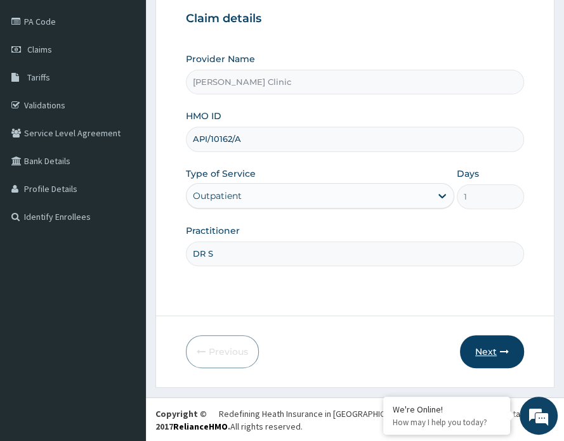
click at [490, 345] on button "Next" at bounding box center [492, 352] width 64 height 33
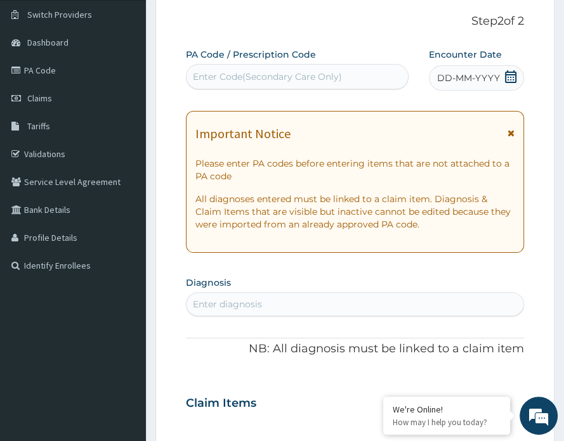
scroll to position [95, 0]
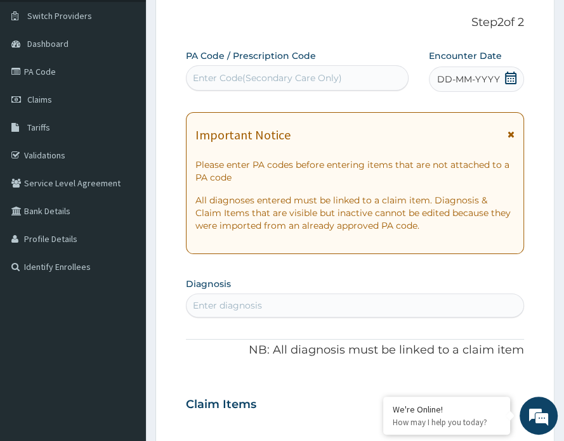
click at [211, 73] on div "Enter Code(Secondary Care Only)" at bounding box center [267, 78] width 149 height 13
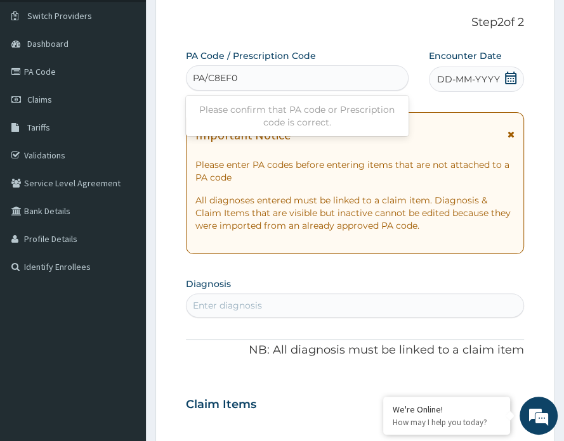
type input "PA/C8EF02"
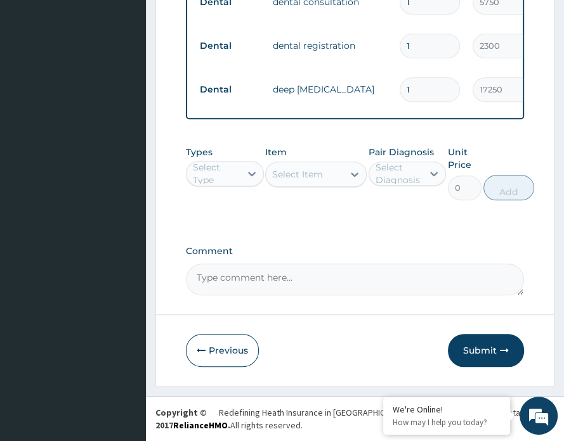
scroll to position [577, 0]
click at [487, 358] on button "Submit" at bounding box center [486, 350] width 76 height 33
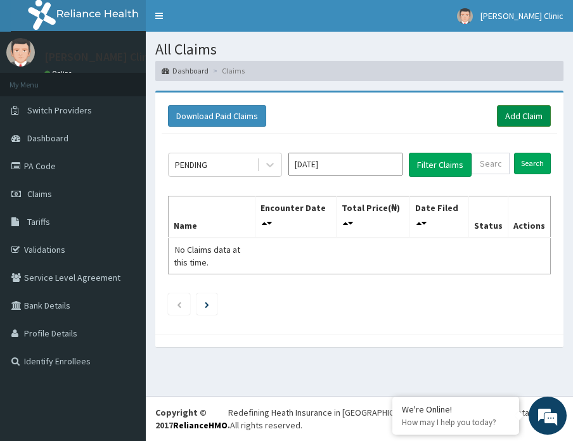
click at [525, 108] on link "Add Claim" at bounding box center [524, 116] width 54 height 22
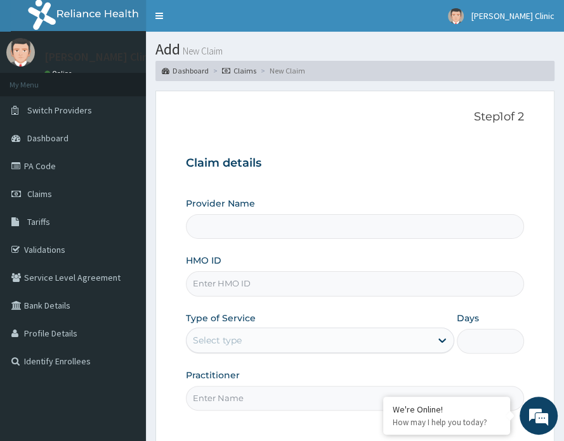
type input "[PERSON_NAME] Clinic"
click at [265, 283] on input "HMO ID" at bounding box center [355, 283] width 338 height 25
paste input "EYS/10002/B"
type input "EYS/10002/B"
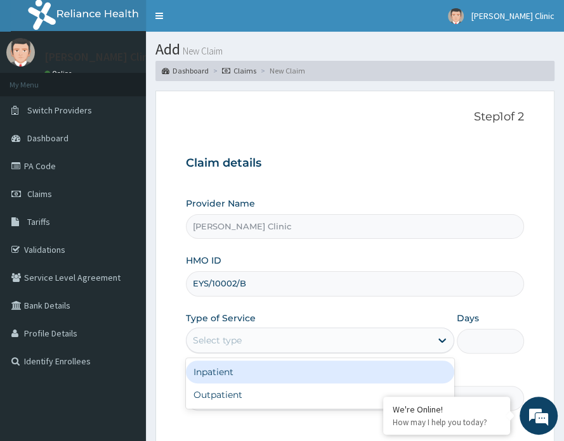
click at [334, 343] on div "Select type" at bounding box center [308, 340] width 244 height 20
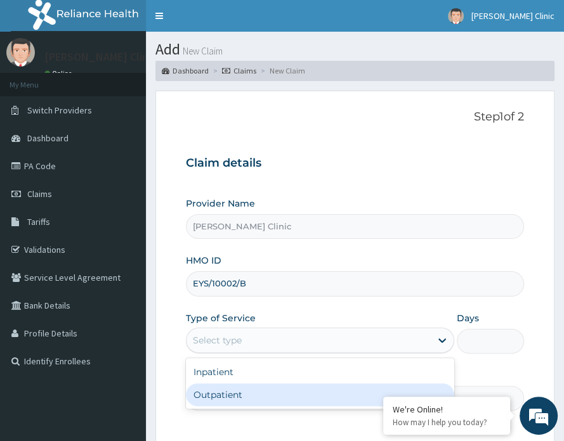
click at [266, 400] on div "Outpatient" at bounding box center [320, 395] width 268 height 23
type input "1"
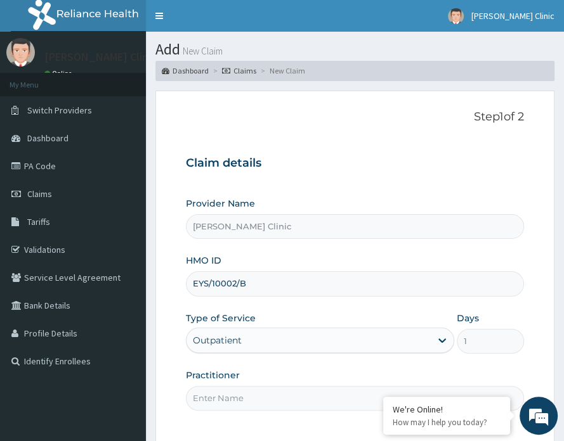
click at [245, 389] on input "Practitioner" at bounding box center [355, 398] width 338 height 25
type input "DR S"
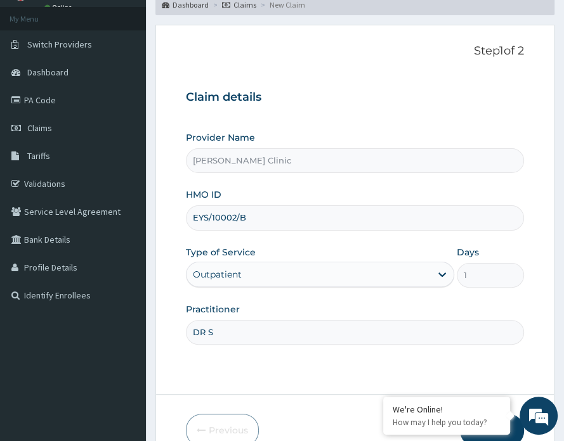
scroll to position [145, 0]
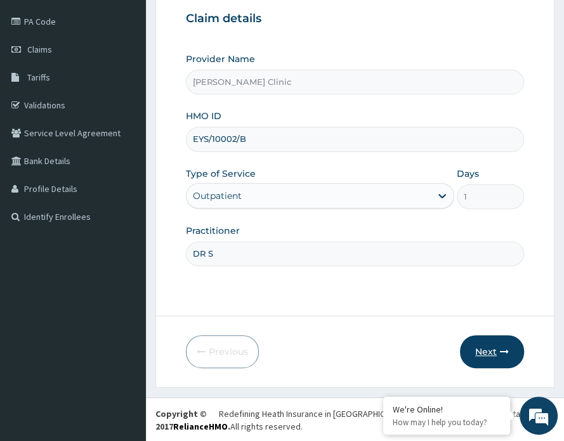
click at [494, 351] on button "Next" at bounding box center [492, 352] width 64 height 33
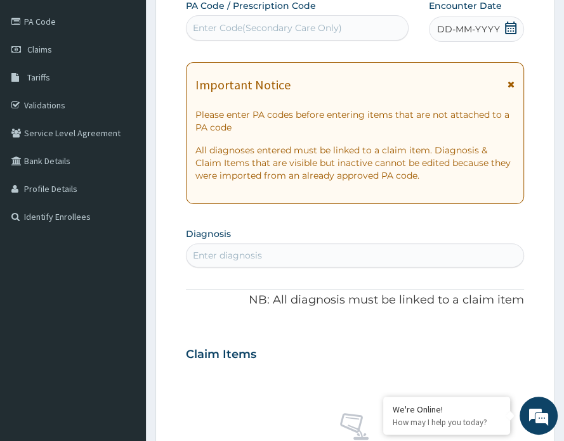
click at [216, 28] on div "Enter Code(Secondary Care Only)" at bounding box center [267, 28] width 149 height 13
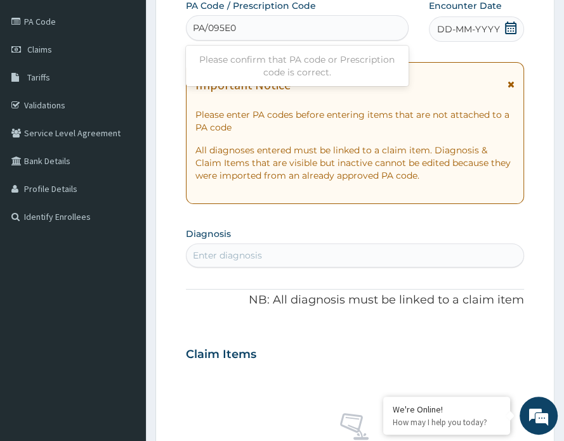
type input "PA/095E09"
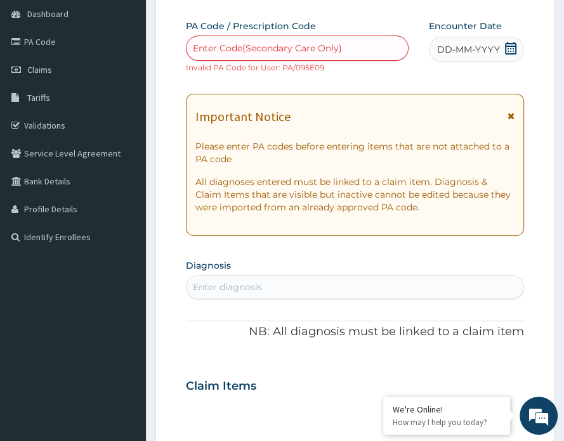
scroll to position [124, 0]
click at [223, 48] on div "Enter Code(Secondary Care Only)" at bounding box center [267, 48] width 149 height 13
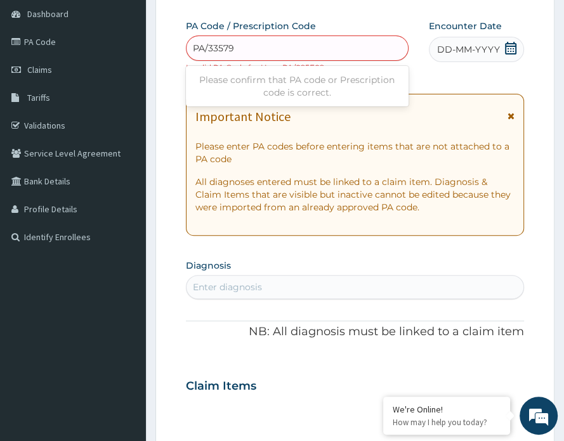
type input "PA/33579C"
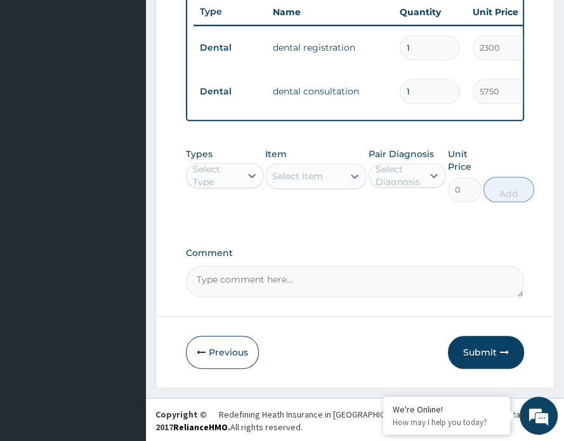
scroll to position [538, 0]
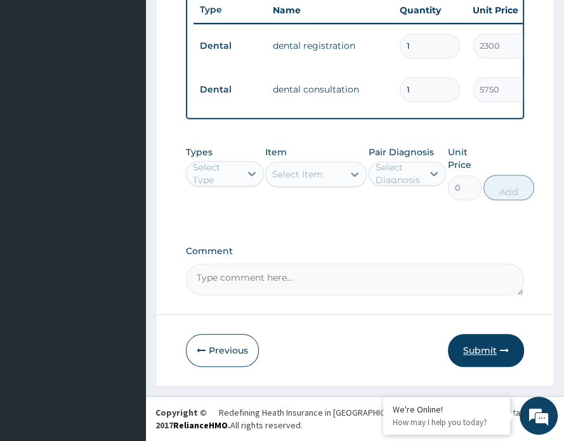
click at [481, 348] on button "Submit" at bounding box center [486, 350] width 76 height 33
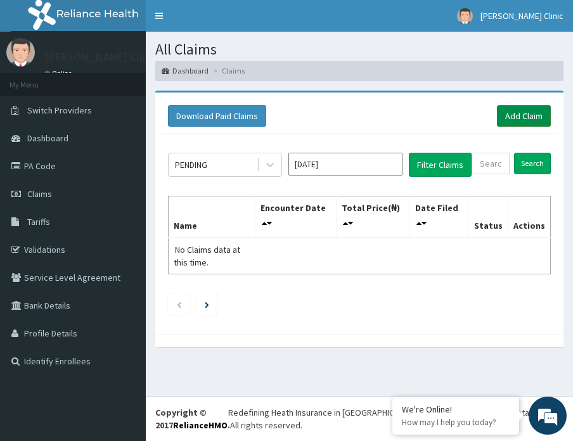
click at [518, 114] on link "Add Claim" at bounding box center [524, 116] width 54 height 22
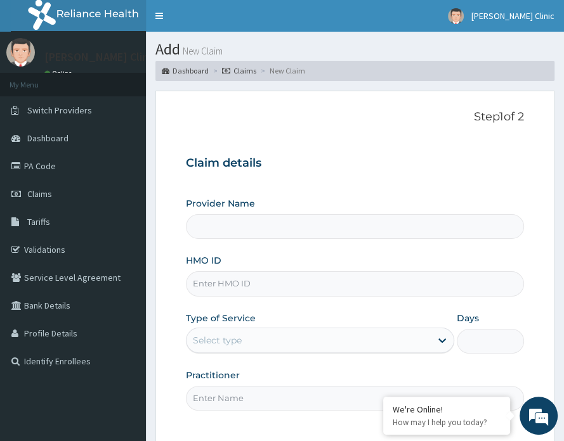
type input "[PERSON_NAME] Clinic"
click at [293, 286] on input "HMO ID" at bounding box center [355, 283] width 338 height 25
paste input "ALT/10237/A"
type input "ALT/10237/A"
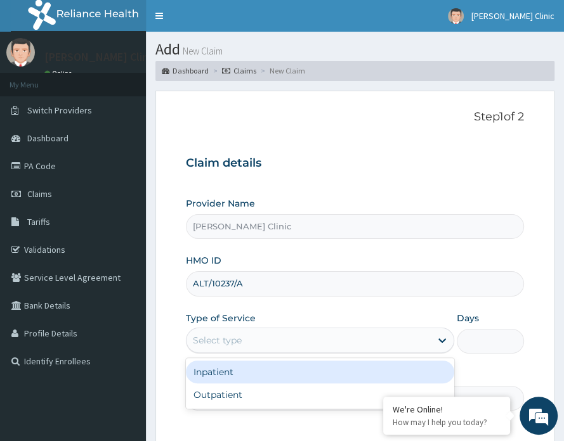
click at [222, 336] on div "Select type" at bounding box center [217, 340] width 49 height 13
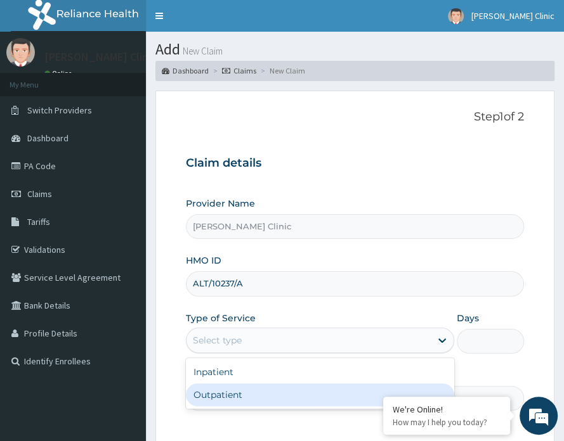
click at [221, 393] on div "Outpatient" at bounding box center [320, 395] width 268 height 23
type input "1"
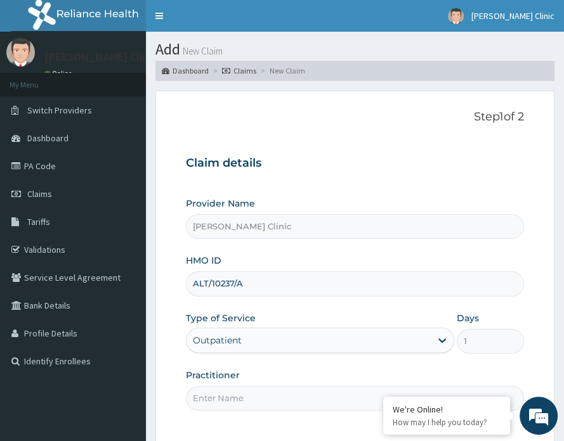
click at [298, 405] on input "Practitioner" at bounding box center [355, 398] width 338 height 25
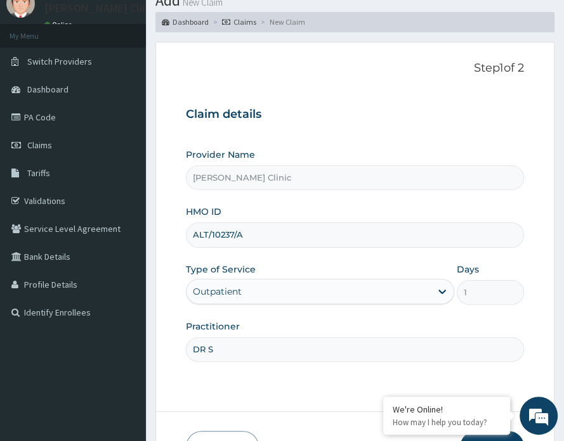
scroll to position [145, 0]
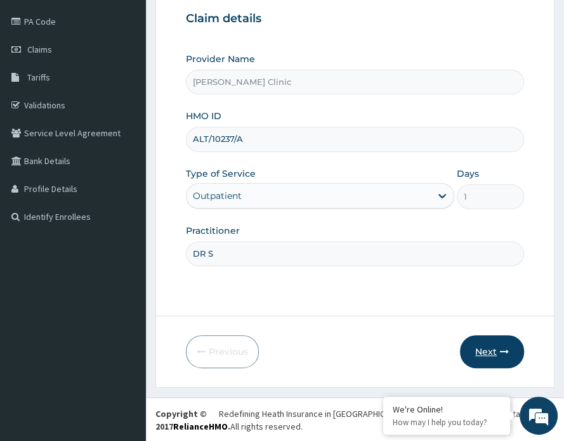
type input "DR S"
click at [495, 343] on button "Next" at bounding box center [492, 352] width 64 height 33
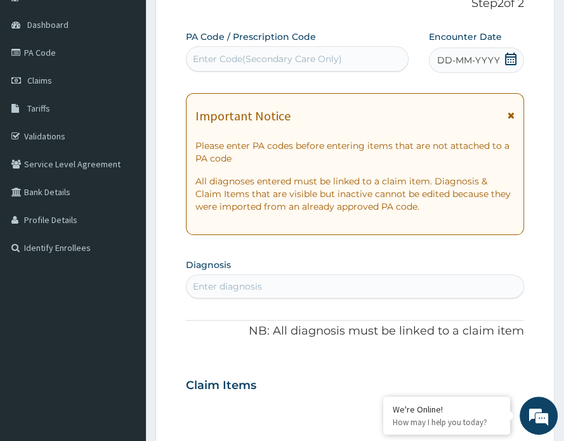
scroll to position [0, 0]
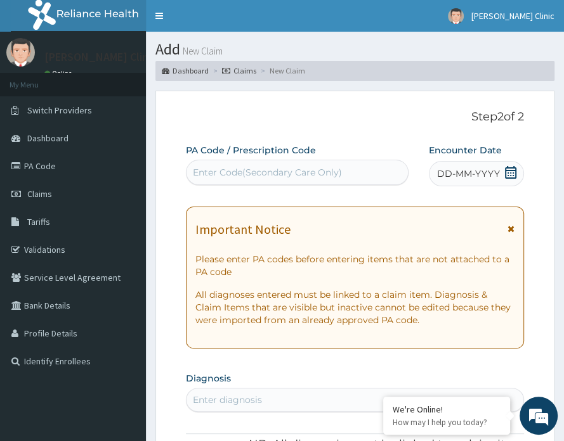
click at [296, 167] on div "Enter Code(Secondary Care Only)" at bounding box center [267, 172] width 149 height 13
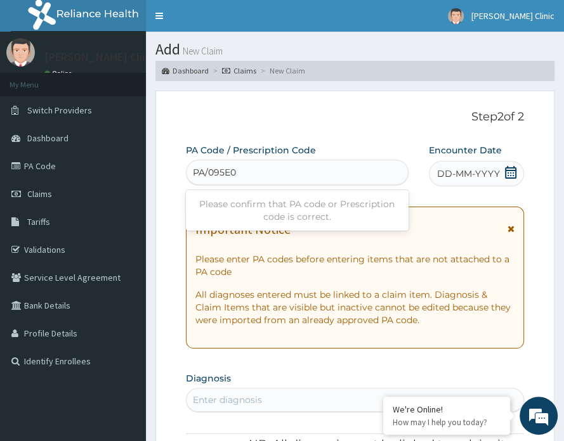
type input "PA/095E09"
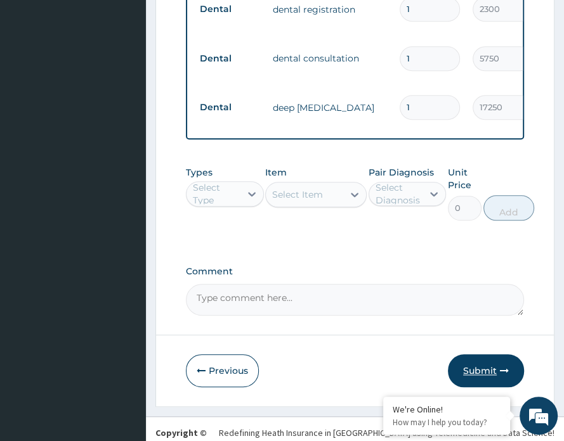
scroll to position [669, 0]
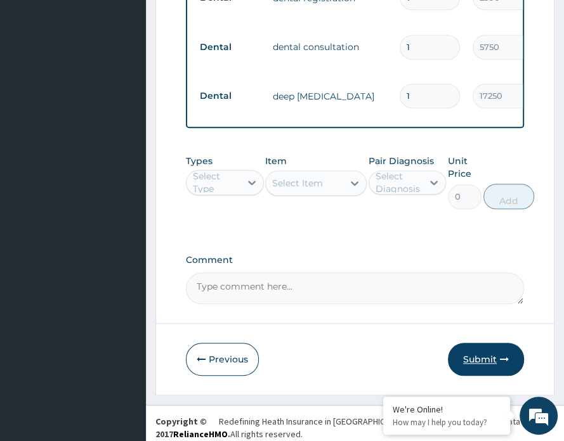
click at [472, 344] on button "Submit" at bounding box center [486, 359] width 76 height 33
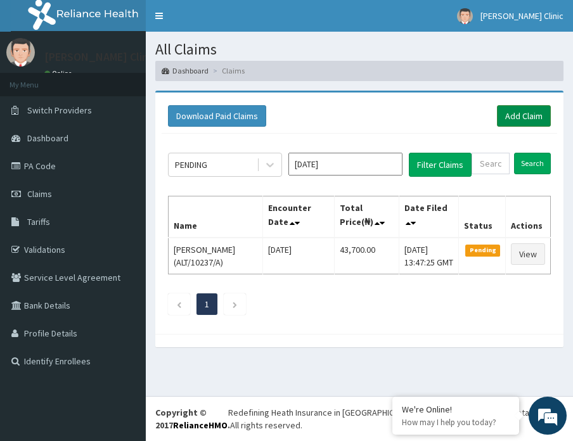
click at [528, 113] on link "Add Claim" at bounding box center [524, 116] width 54 height 22
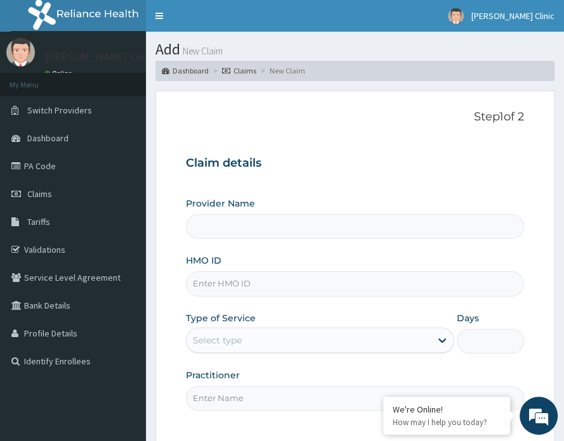
type input "[PERSON_NAME] Clinic"
click at [237, 289] on input "HMO ID" at bounding box center [355, 283] width 338 height 25
paste input "OHT/12169/A"
type input "OHT/12169/A"
click at [232, 330] on div "Select type" at bounding box center [308, 340] width 244 height 20
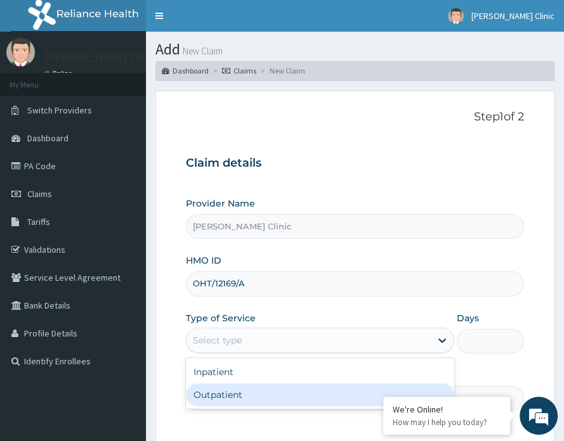
click at [226, 397] on div "Outpatient" at bounding box center [320, 395] width 268 height 23
type input "1"
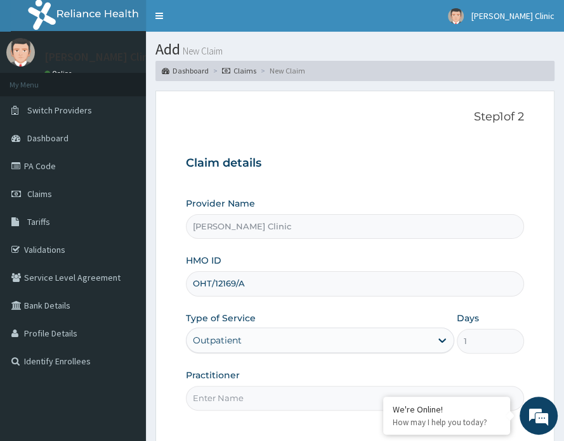
click at [225, 395] on input "Practitioner" at bounding box center [355, 398] width 338 height 25
type input "DR S"
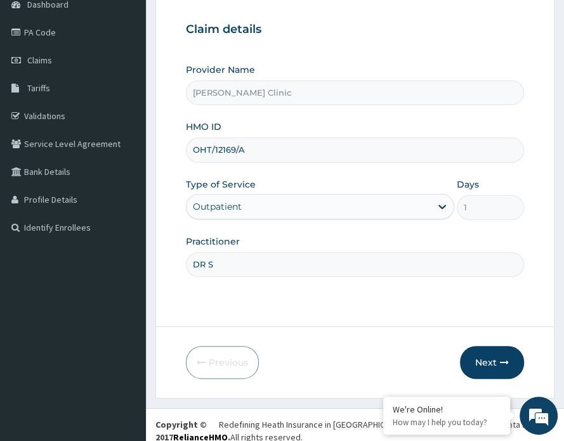
scroll to position [134, 0]
click at [502, 358] on icon "button" at bounding box center [504, 362] width 9 height 9
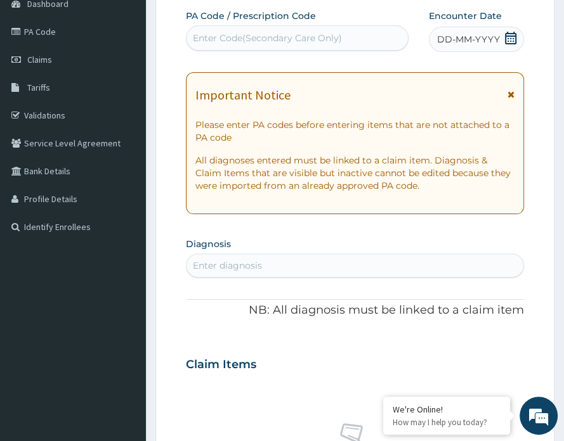
click at [220, 35] on div "Enter Code(Secondary Care Only)" at bounding box center [267, 38] width 149 height 13
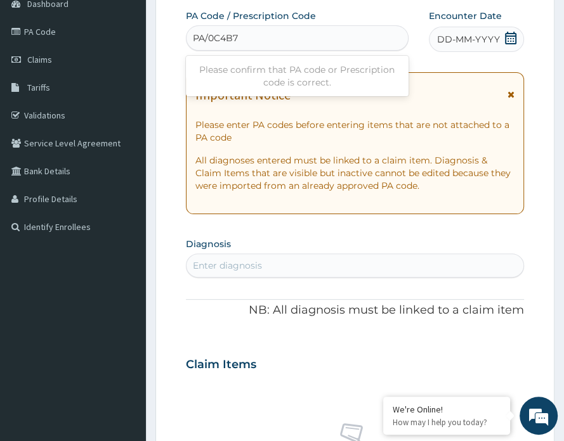
type input "PA/0C4B7B"
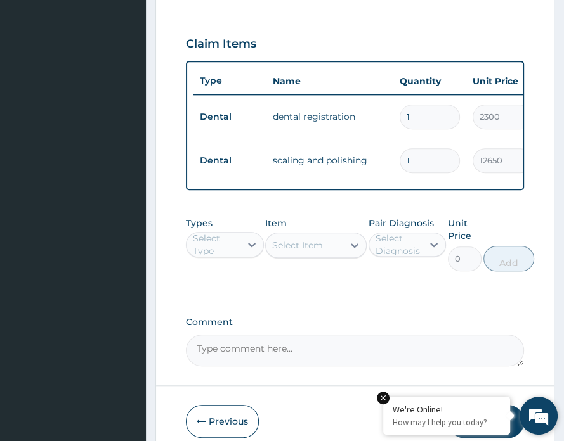
scroll to position [538, 0]
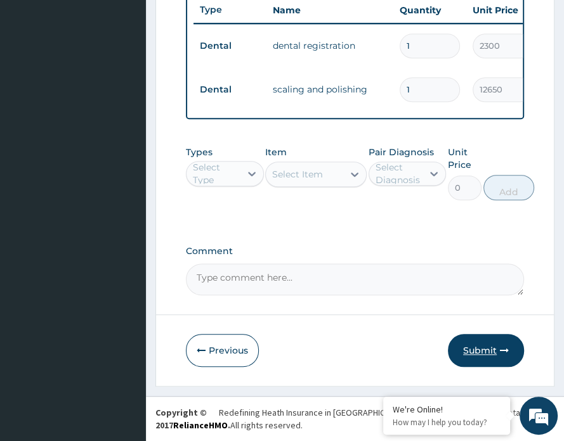
click at [483, 345] on button "Submit" at bounding box center [486, 350] width 76 height 33
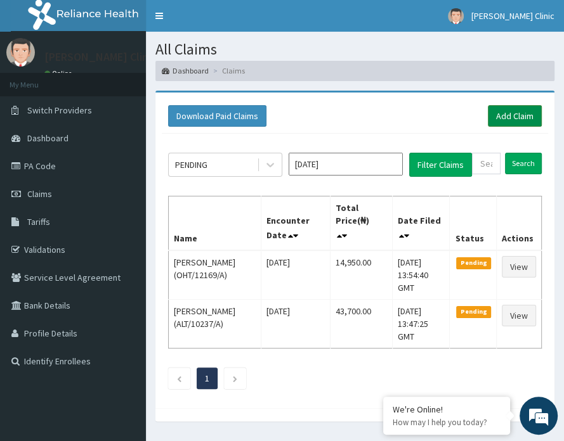
click at [510, 111] on link "Add Claim" at bounding box center [515, 116] width 54 height 22
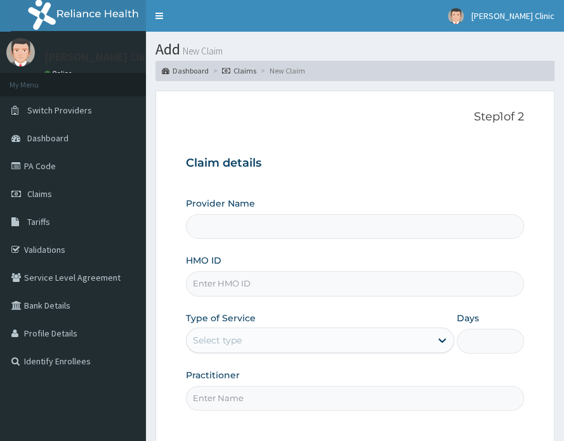
type input "[PERSON_NAME] Clinic"
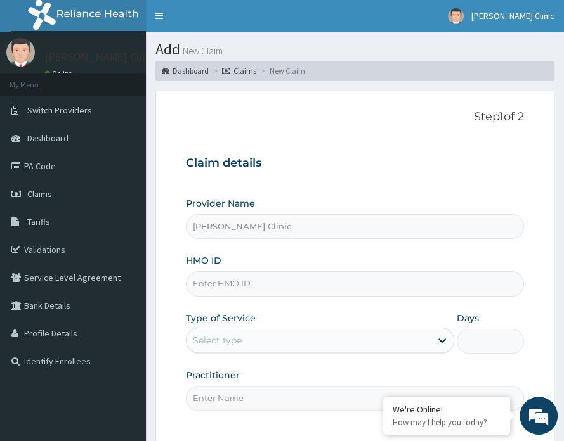
click at [273, 289] on input "HMO ID" at bounding box center [355, 283] width 338 height 25
paste input "OHT/12169/B"
type input "OHT/12169/B"
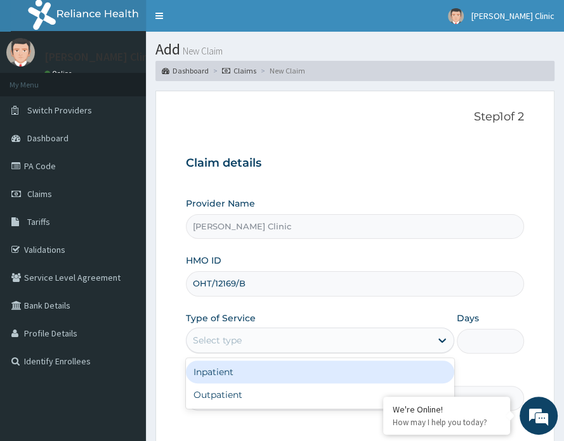
click at [246, 332] on div "Select type" at bounding box center [308, 340] width 244 height 20
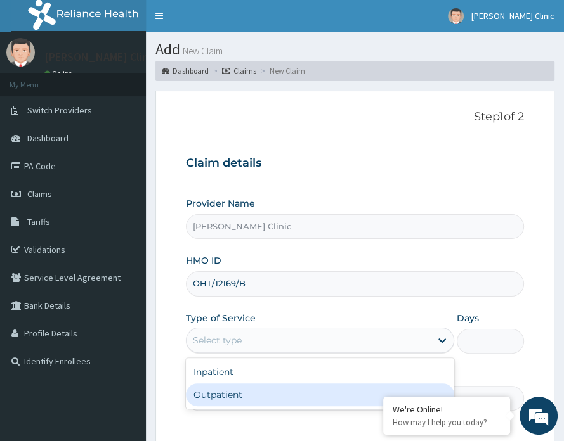
click at [232, 396] on div "Outpatient" at bounding box center [320, 395] width 268 height 23
type input "1"
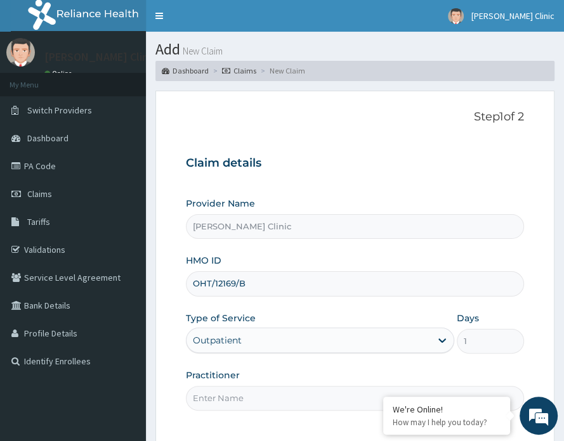
click at [252, 396] on input "Practitioner" at bounding box center [355, 398] width 338 height 25
type input "DR S"
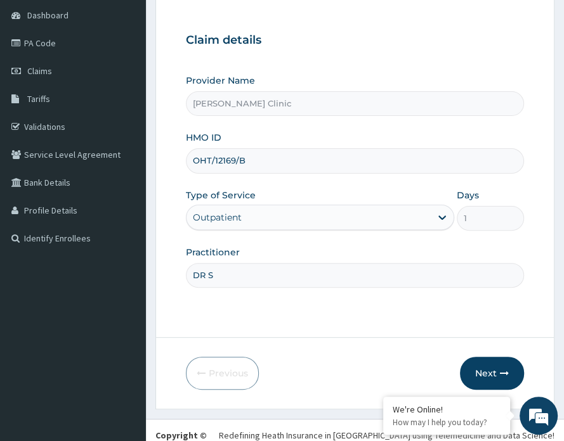
scroll to position [145, 0]
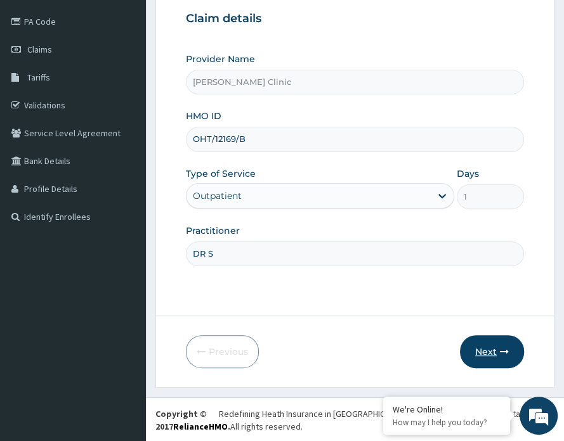
click at [493, 350] on button "Next" at bounding box center [492, 352] width 64 height 33
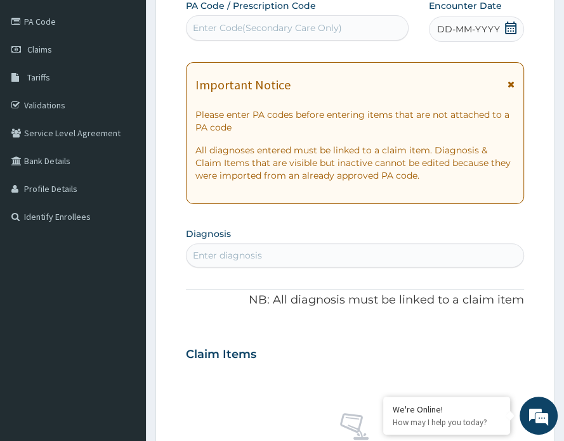
click at [285, 25] on div "Enter Code(Secondary Care Only)" at bounding box center [267, 28] width 149 height 13
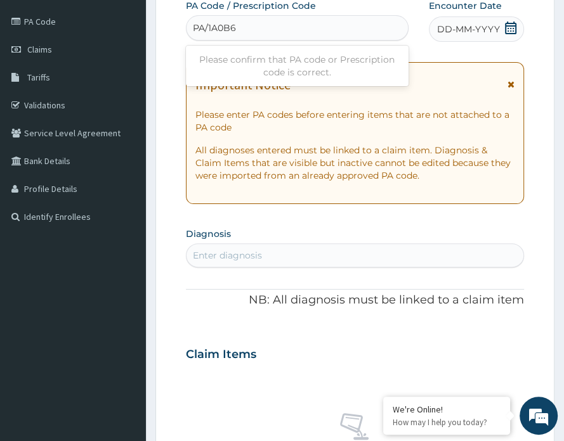
type input "PA/1A0B62"
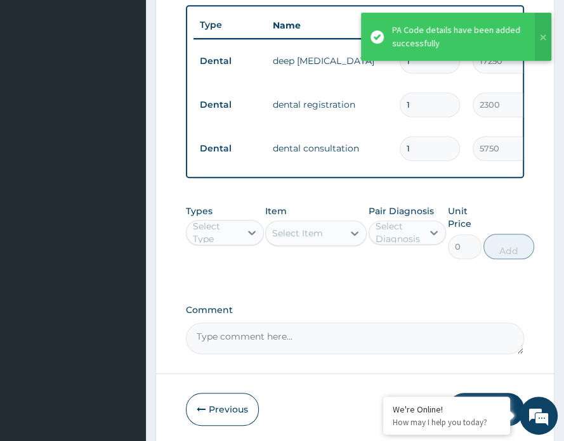
scroll to position [545, 0]
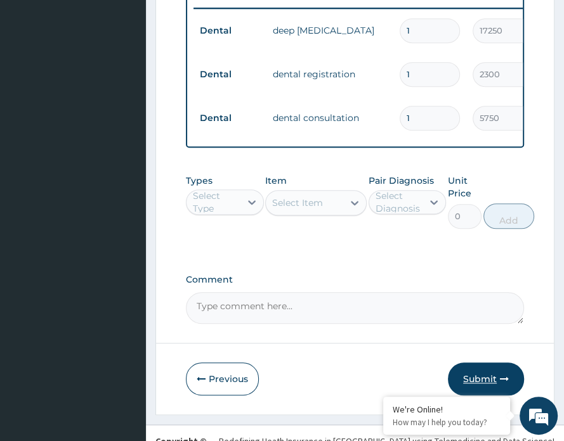
click at [487, 386] on button "Submit" at bounding box center [486, 379] width 76 height 33
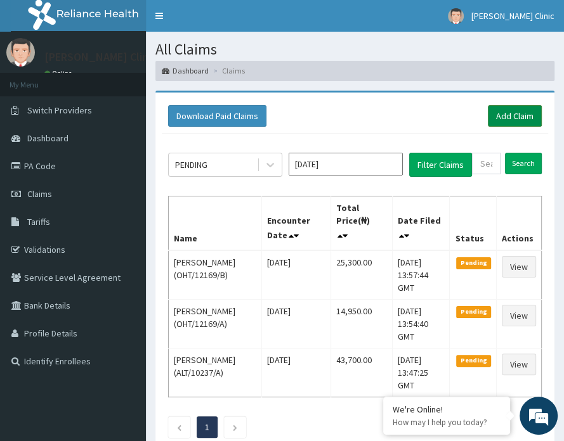
click at [504, 112] on link "Add Claim" at bounding box center [515, 116] width 54 height 22
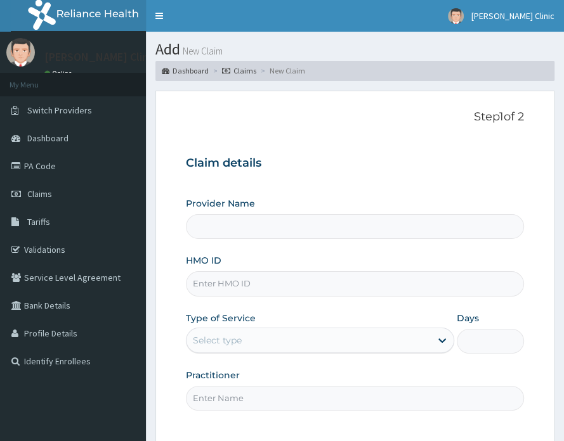
type input "[PERSON_NAME] Clinic"
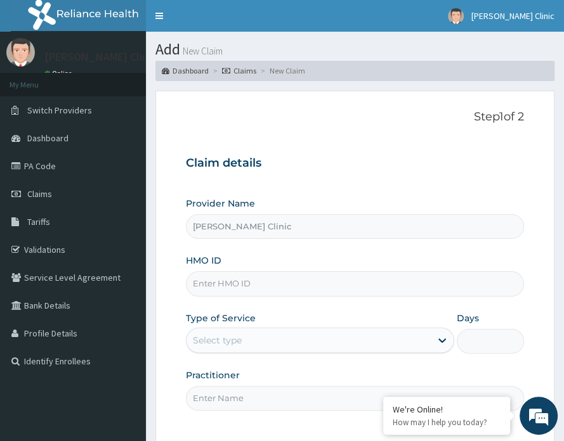
click at [214, 282] on input "HMO ID" at bounding box center [355, 283] width 338 height 25
paste input "RPO/10078/A"
type input "RPO/10078/A"
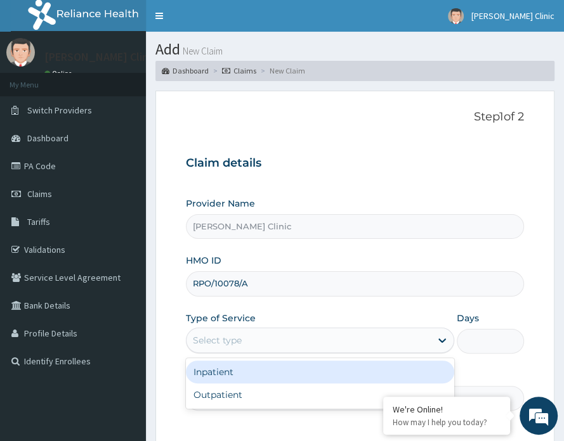
click at [232, 341] on div "Select type" at bounding box center [217, 340] width 49 height 13
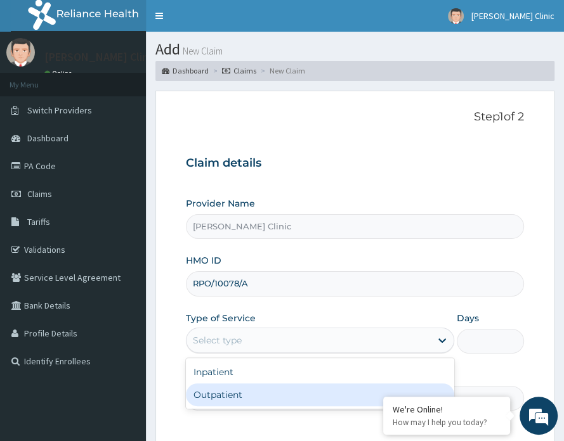
click at [226, 393] on div "Outpatient" at bounding box center [320, 395] width 268 height 23
type input "1"
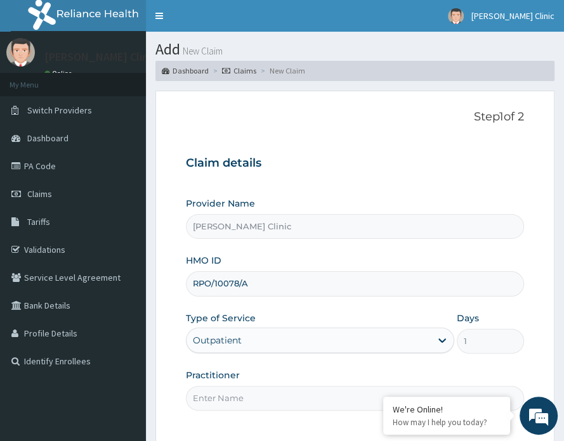
click at [235, 403] on input "Practitioner" at bounding box center [355, 398] width 338 height 25
type input "DR S"
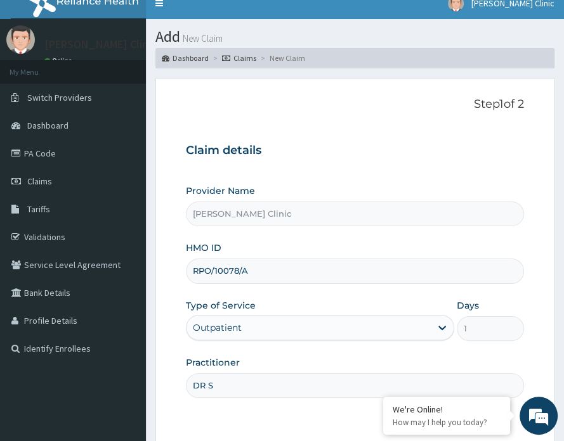
scroll to position [145, 0]
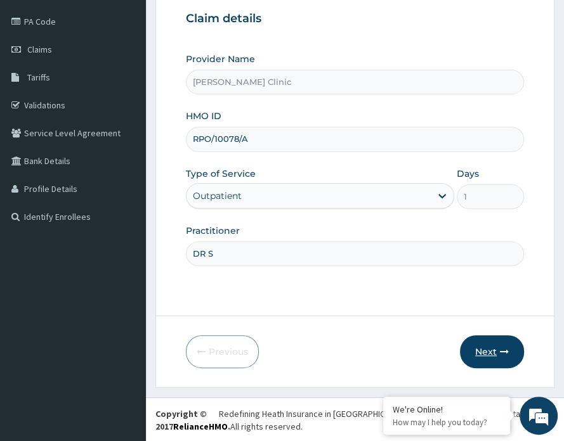
click at [486, 351] on button "Next" at bounding box center [492, 352] width 64 height 33
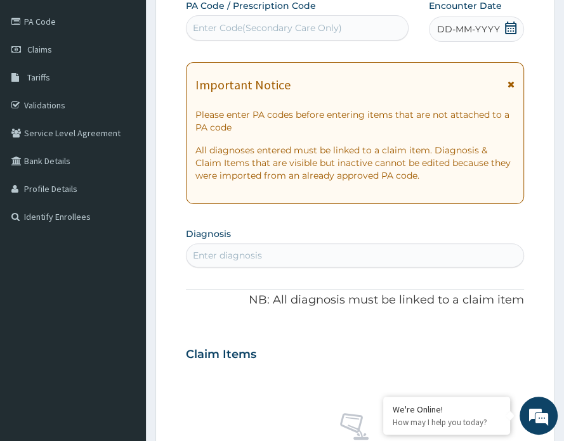
click at [240, 20] on div "Enter Code(Secondary Care Only)" at bounding box center [296, 28] width 221 height 20
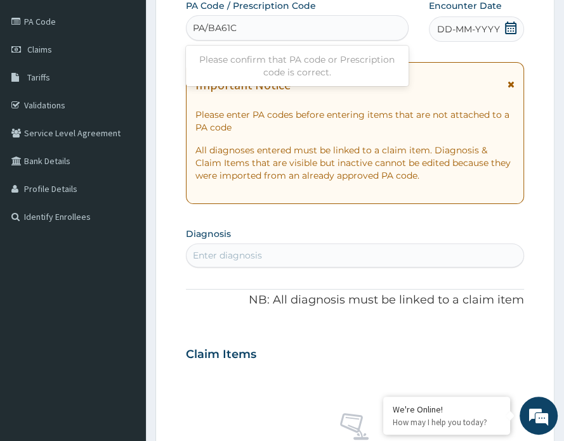
type input "PA/BA61C8"
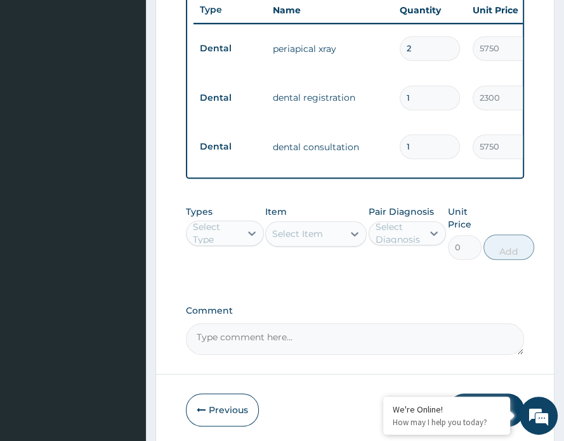
scroll to position [597, 0]
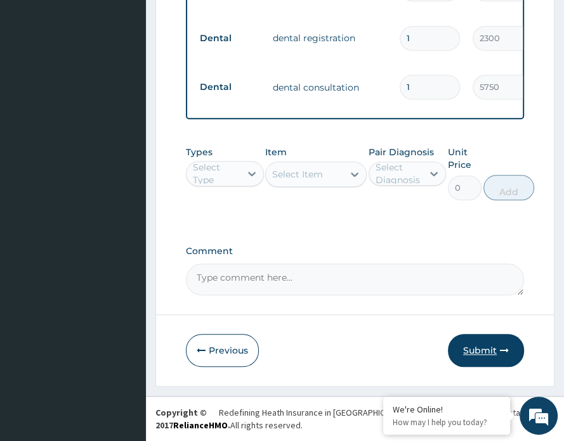
click at [483, 351] on button "Submit" at bounding box center [486, 350] width 76 height 33
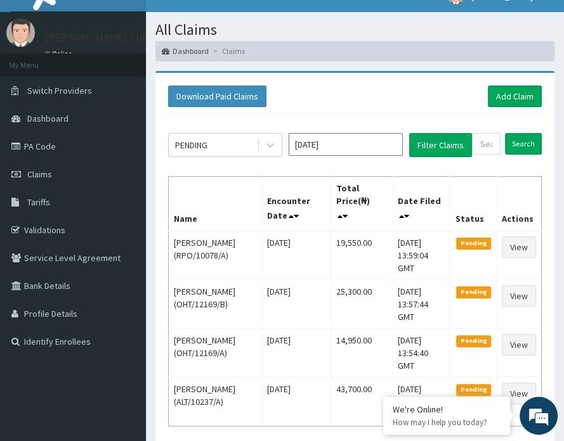
scroll to position [15, 0]
